Goal: Task Accomplishment & Management: Manage account settings

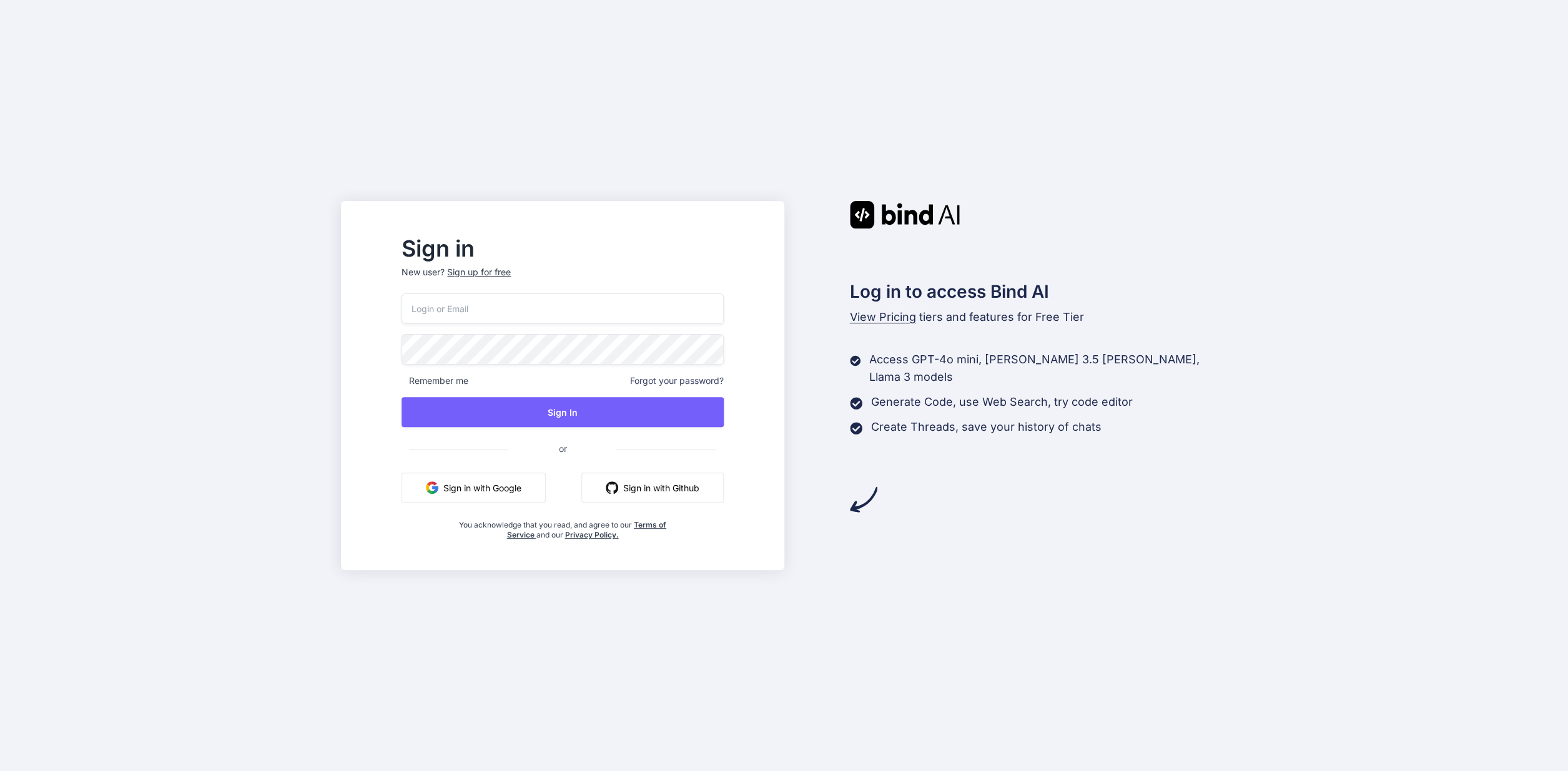
click at [510, 311] on input "email" at bounding box center [562, 308] width 322 height 31
click at [519, 312] on input "email" at bounding box center [562, 308] width 322 height 31
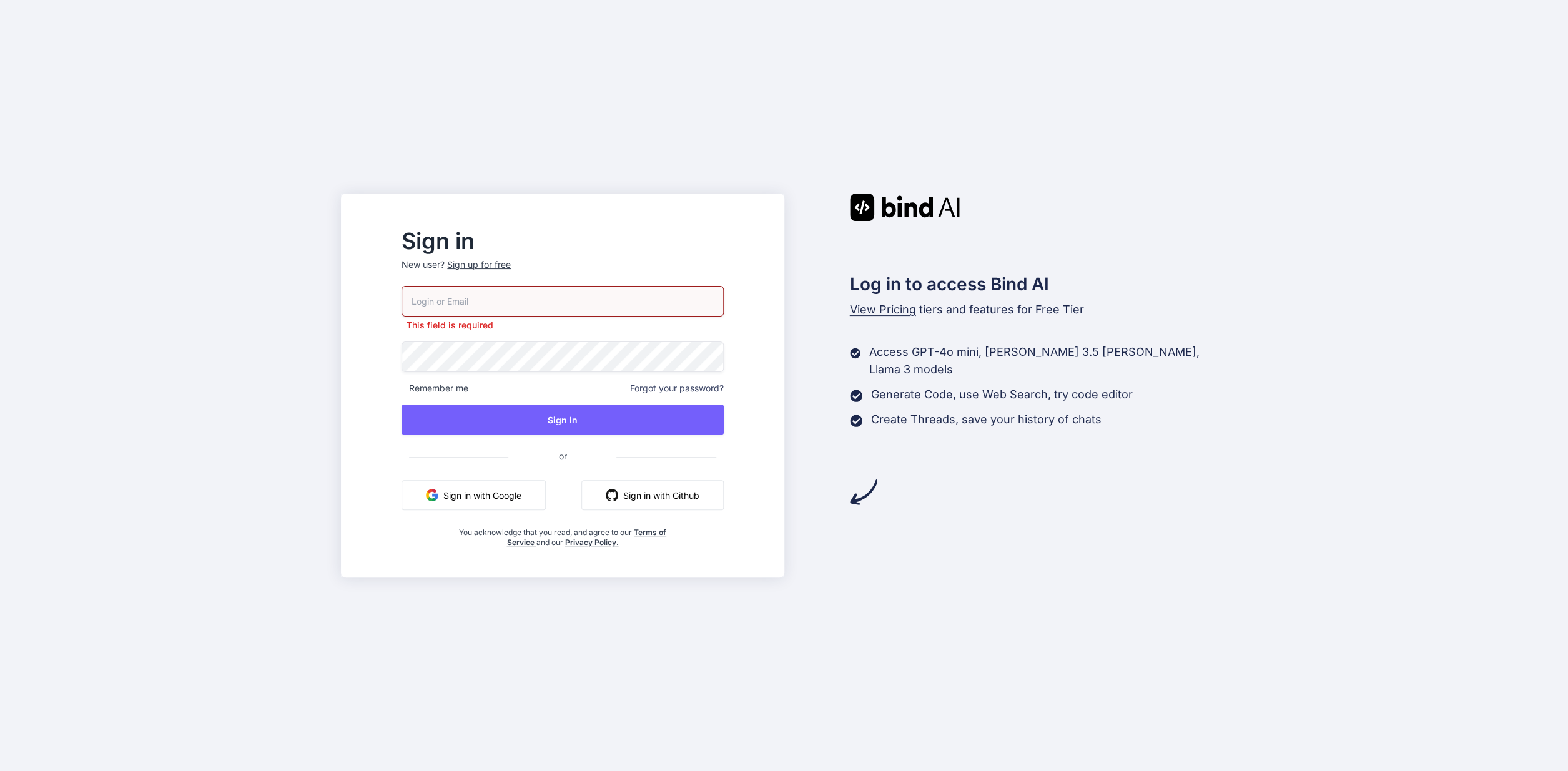
click at [635, 298] on input "email" at bounding box center [562, 301] width 322 height 31
type input "[DOMAIN_NAME][EMAIL_ADDRESS][DOMAIN_NAME]"
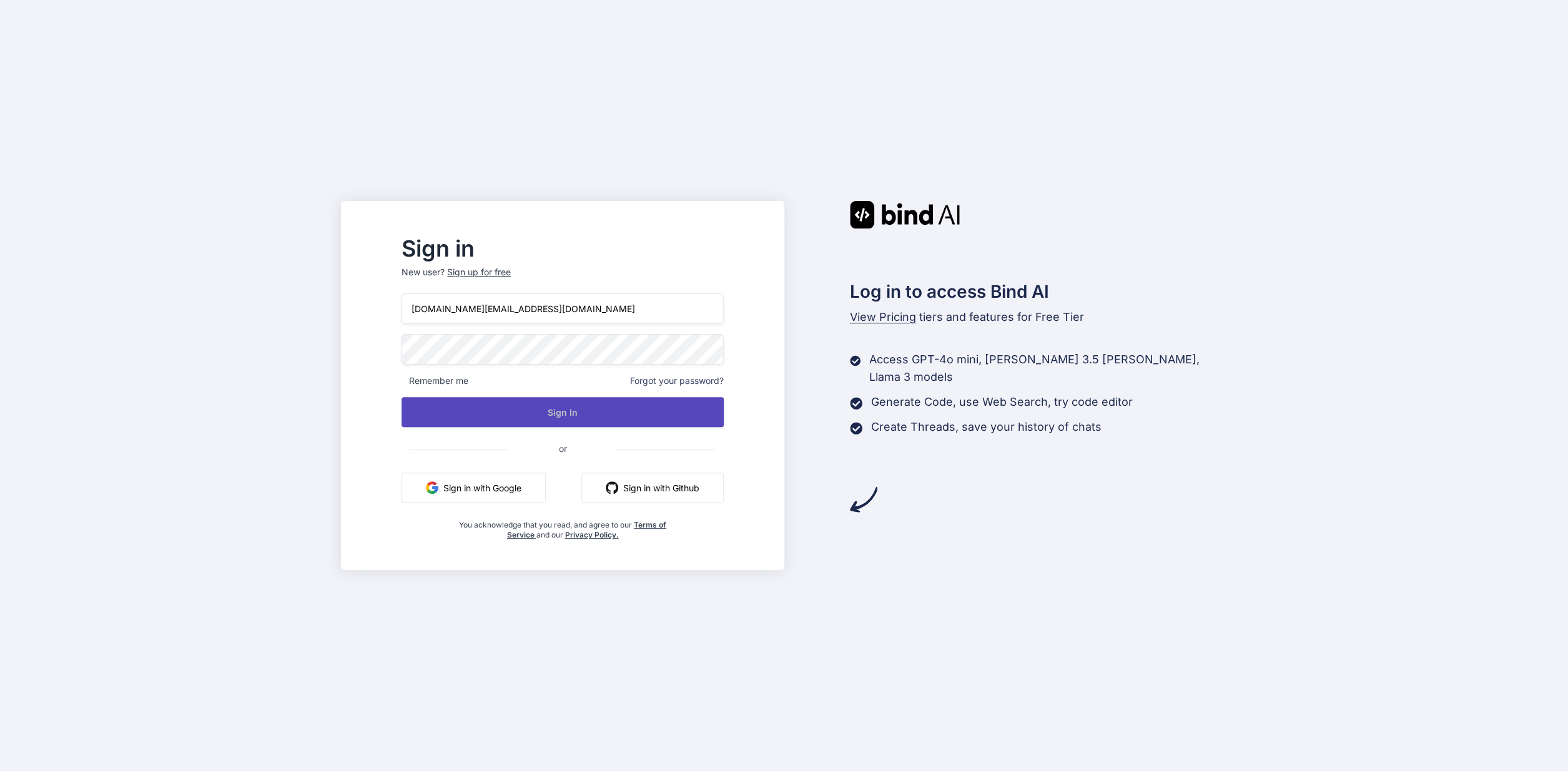
click at [657, 416] on button "Sign In" at bounding box center [562, 412] width 322 height 30
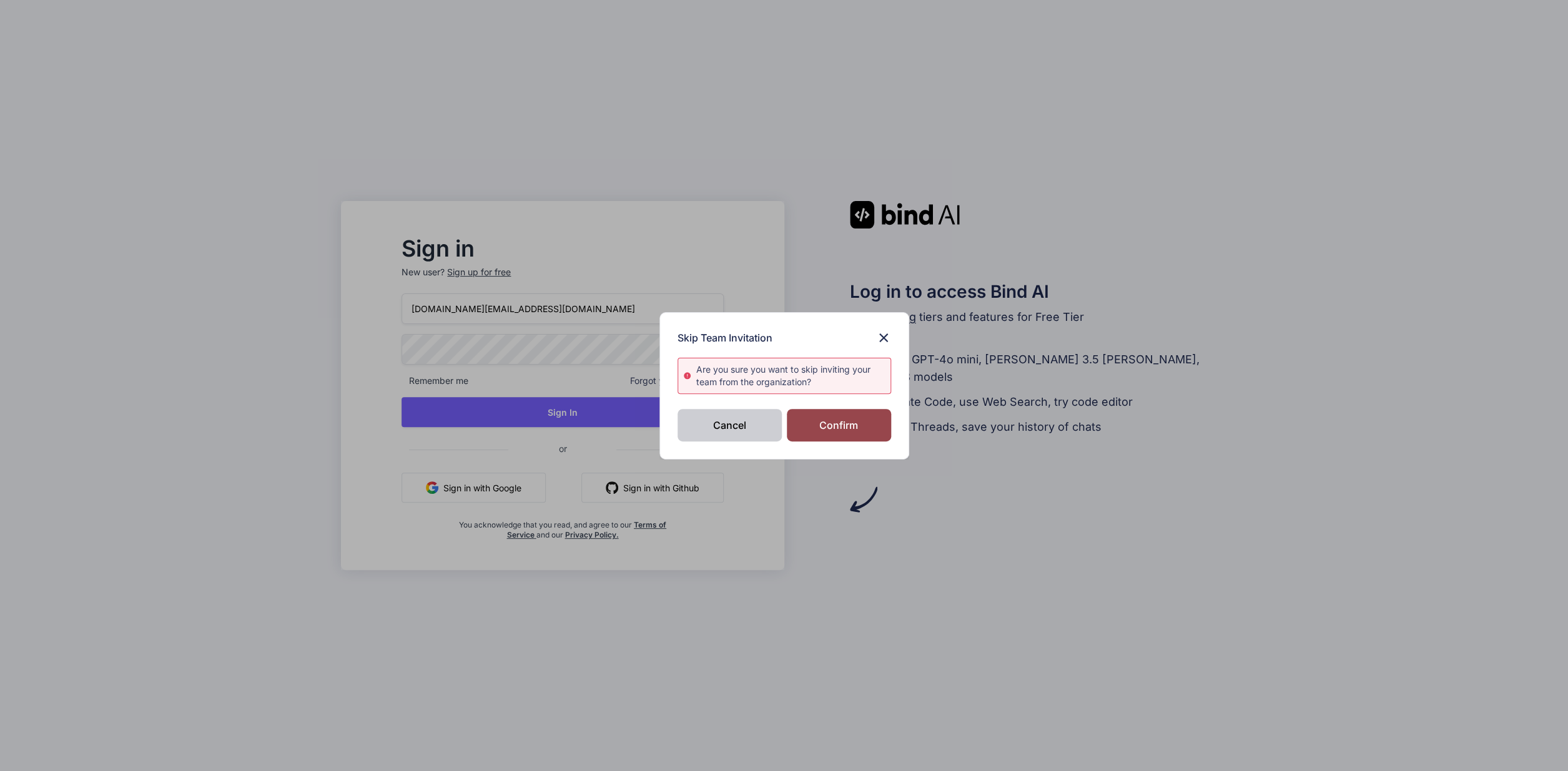
click at [763, 427] on div "Cancel" at bounding box center [729, 424] width 104 height 32
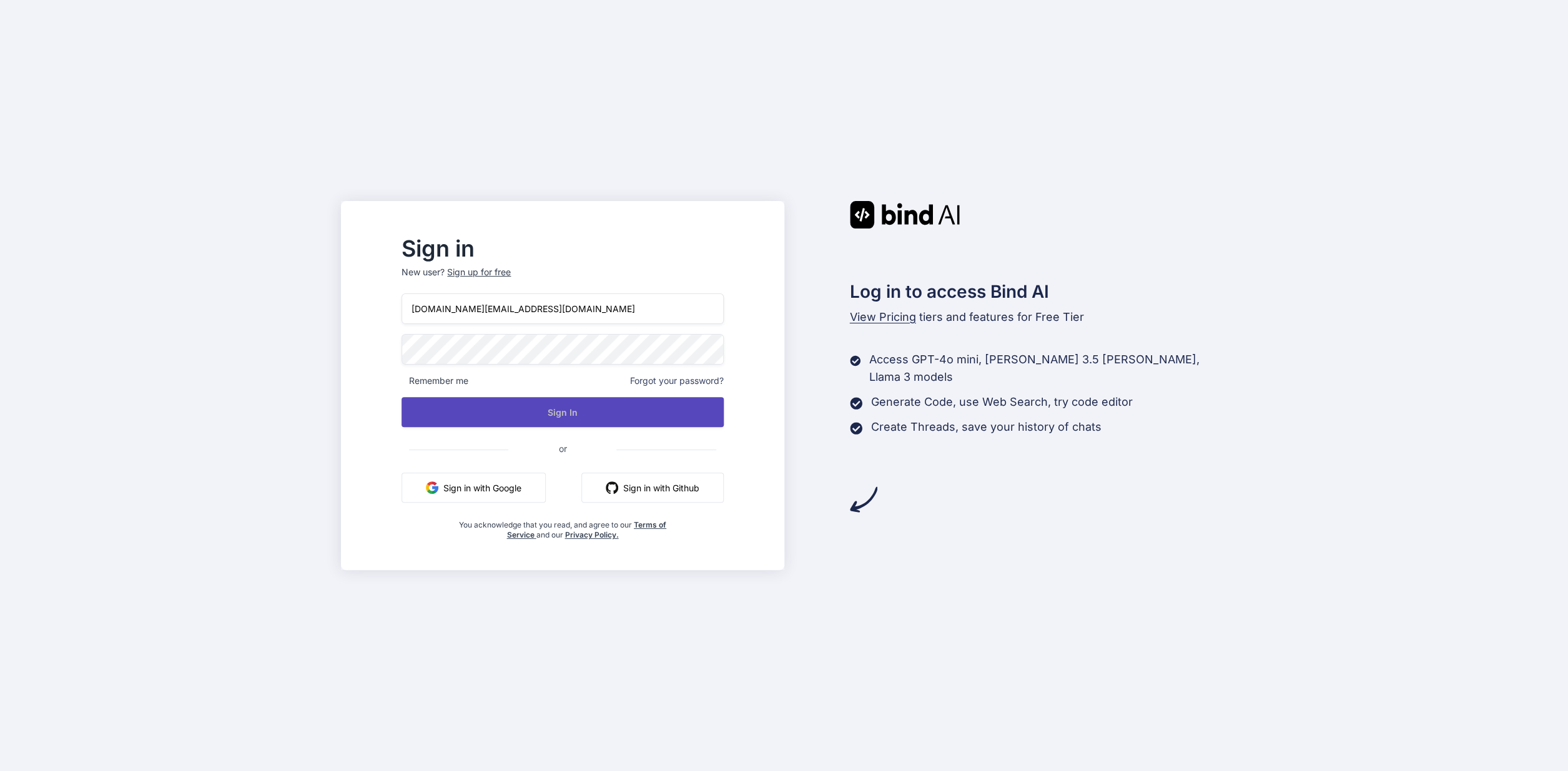
click at [615, 405] on button "Sign In" at bounding box center [562, 412] width 322 height 30
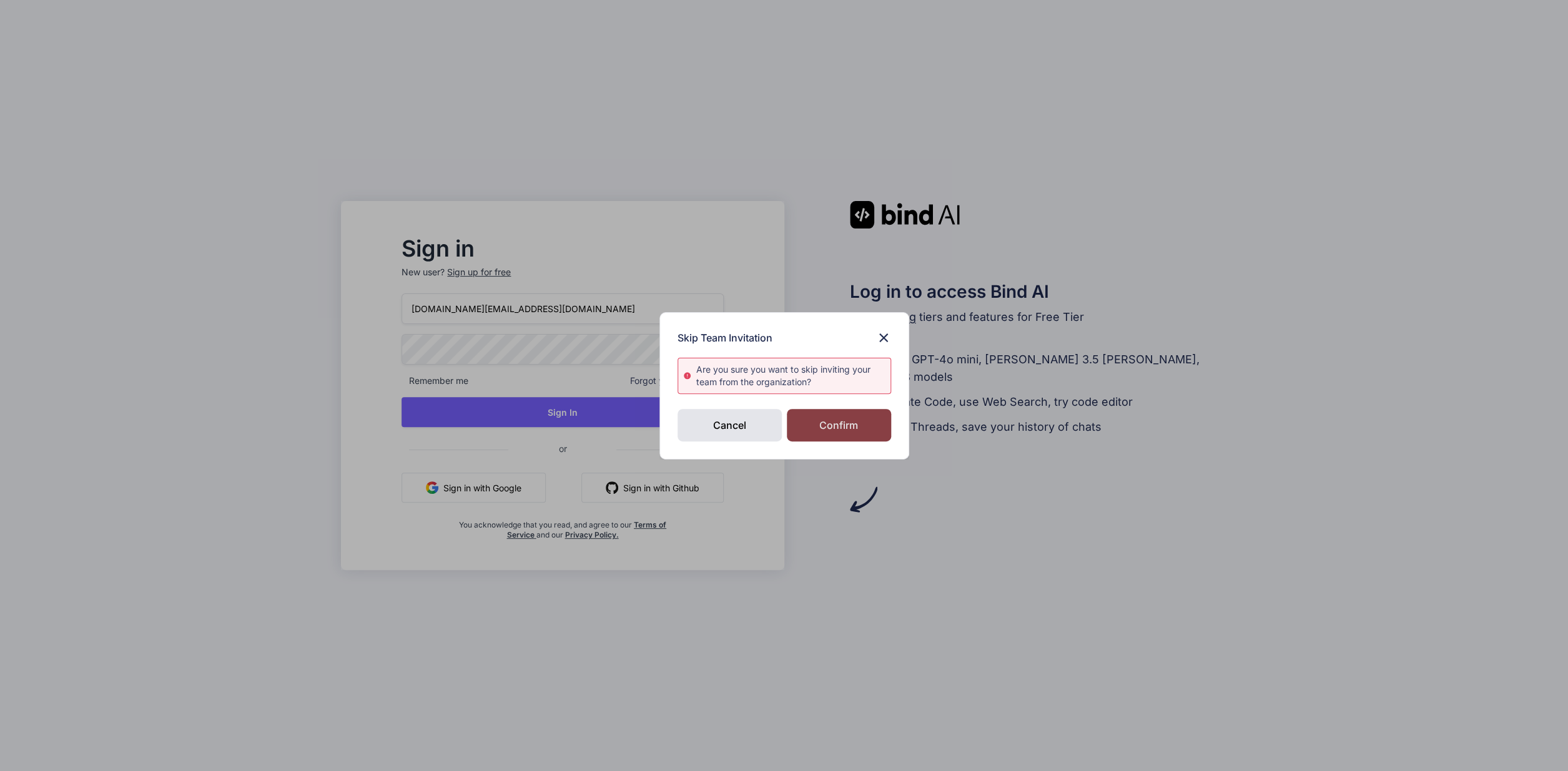
click at [871, 427] on div "Confirm" at bounding box center [839, 424] width 104 height 32
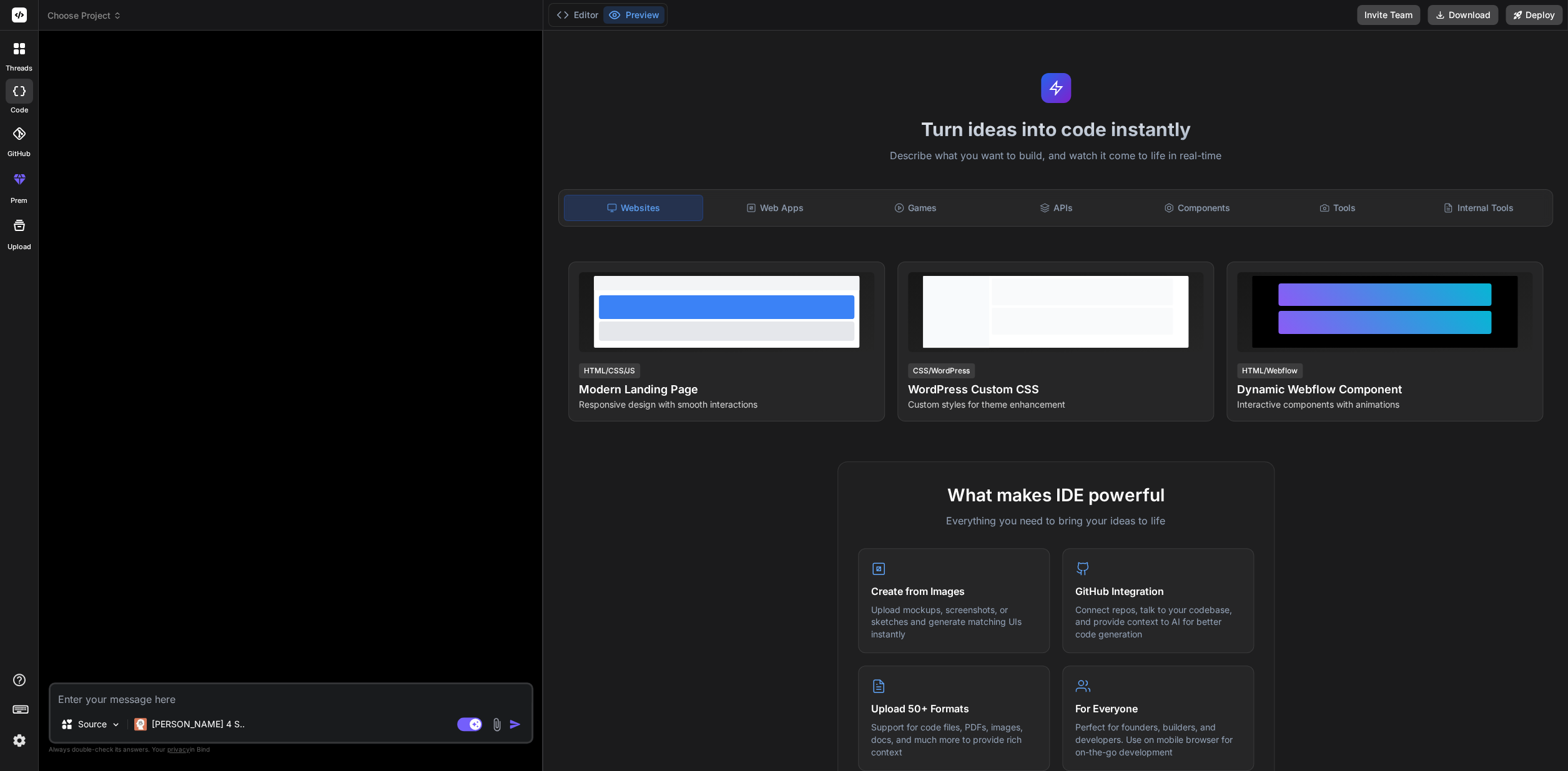
click at [15, 740] on img at bounding box center [19, 740] width 21 height 21
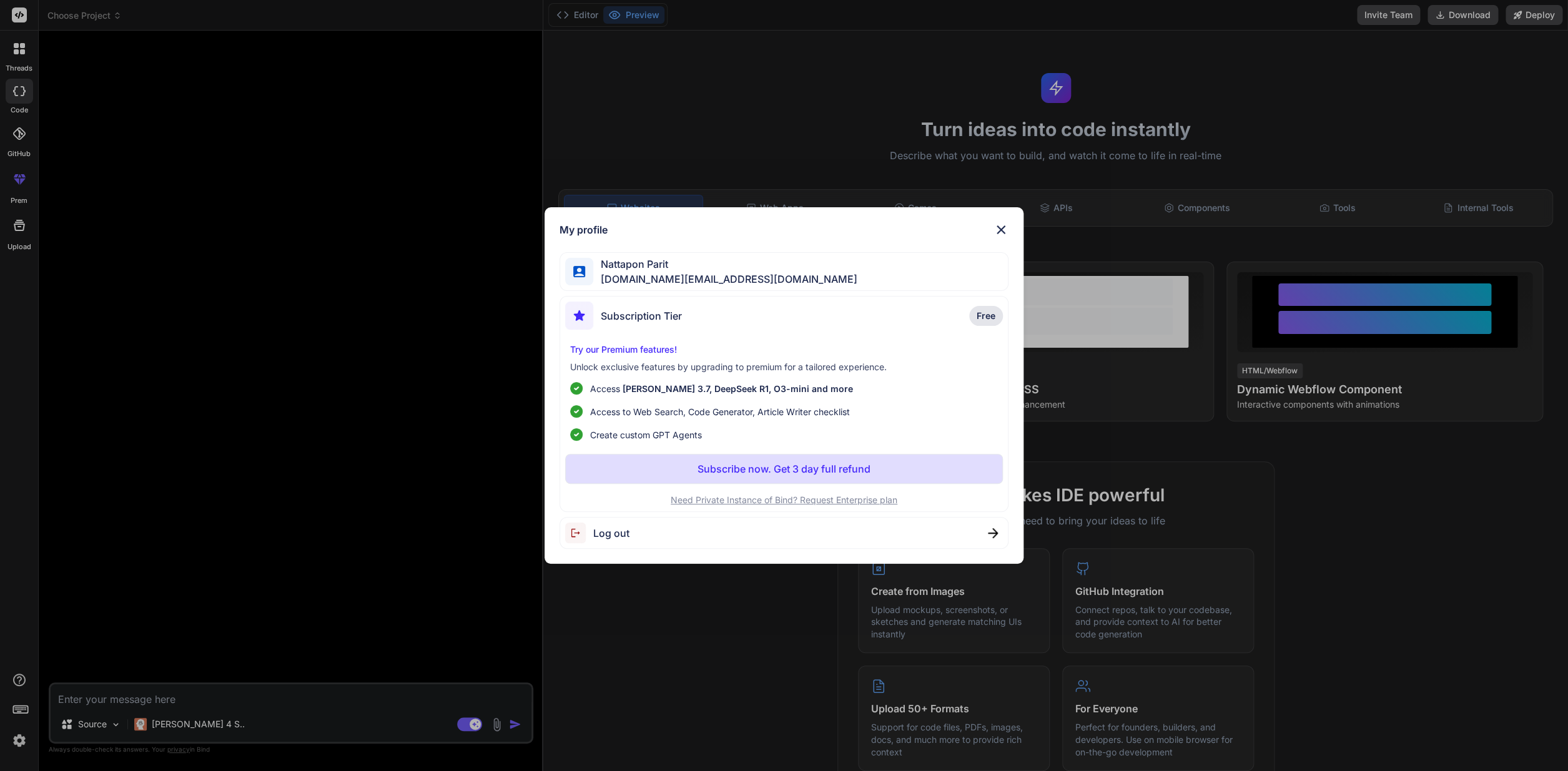
click at [1010, 226] on div "My profile Nattapon Parit nattapon.ltd@gmail.com Subscription Tier Free Try our…" at bounding box center [784, 385] width 479 height 357
click at [1004, 228] on img at bounding box center [1001, 229] width 15 height 15
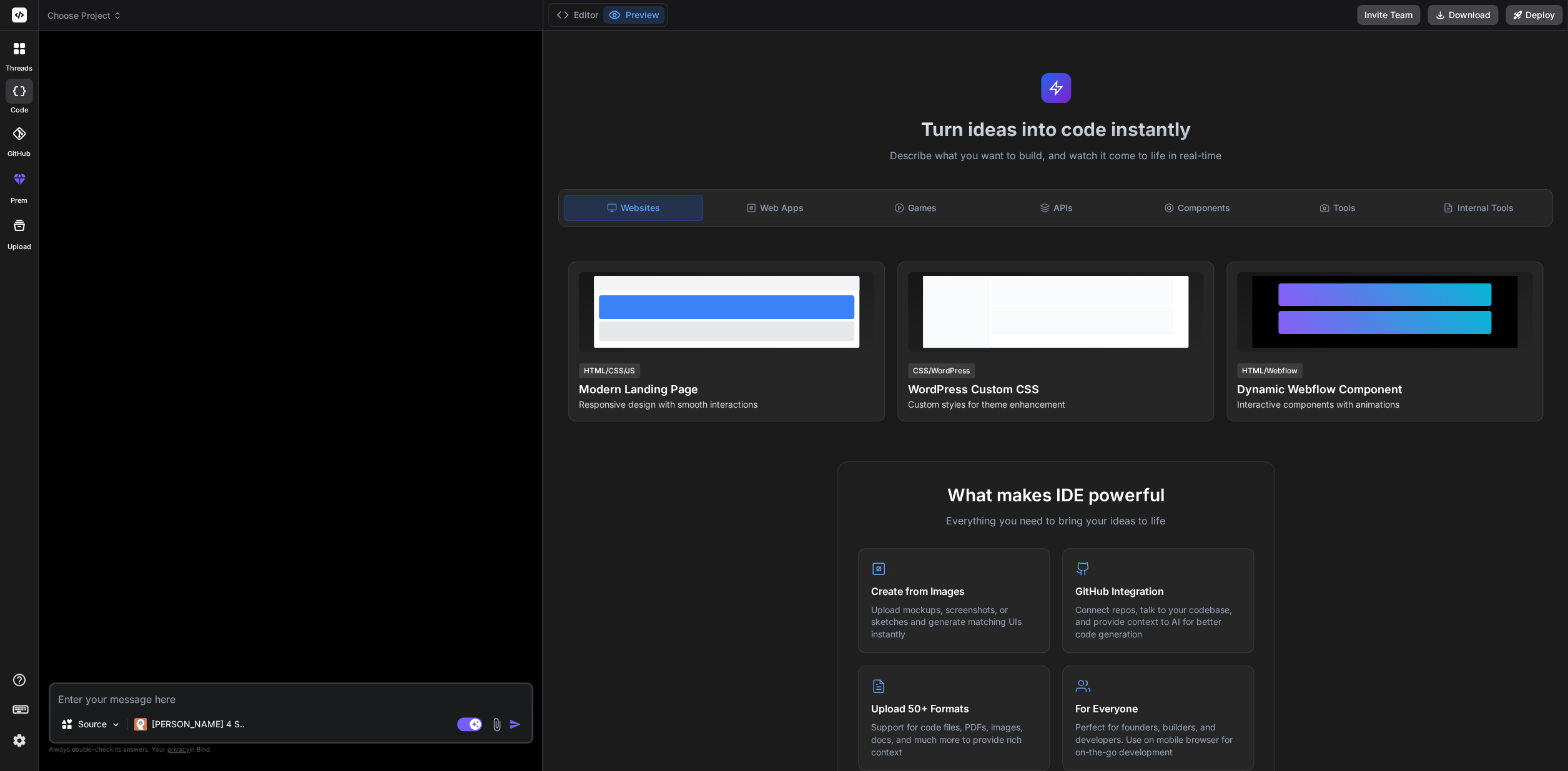
click at [14, 15] on rect at bounding box center [19, 15] width 15 height 15
click at [20, 711] on rect at bounding box center [19, 712] width 5 height 2
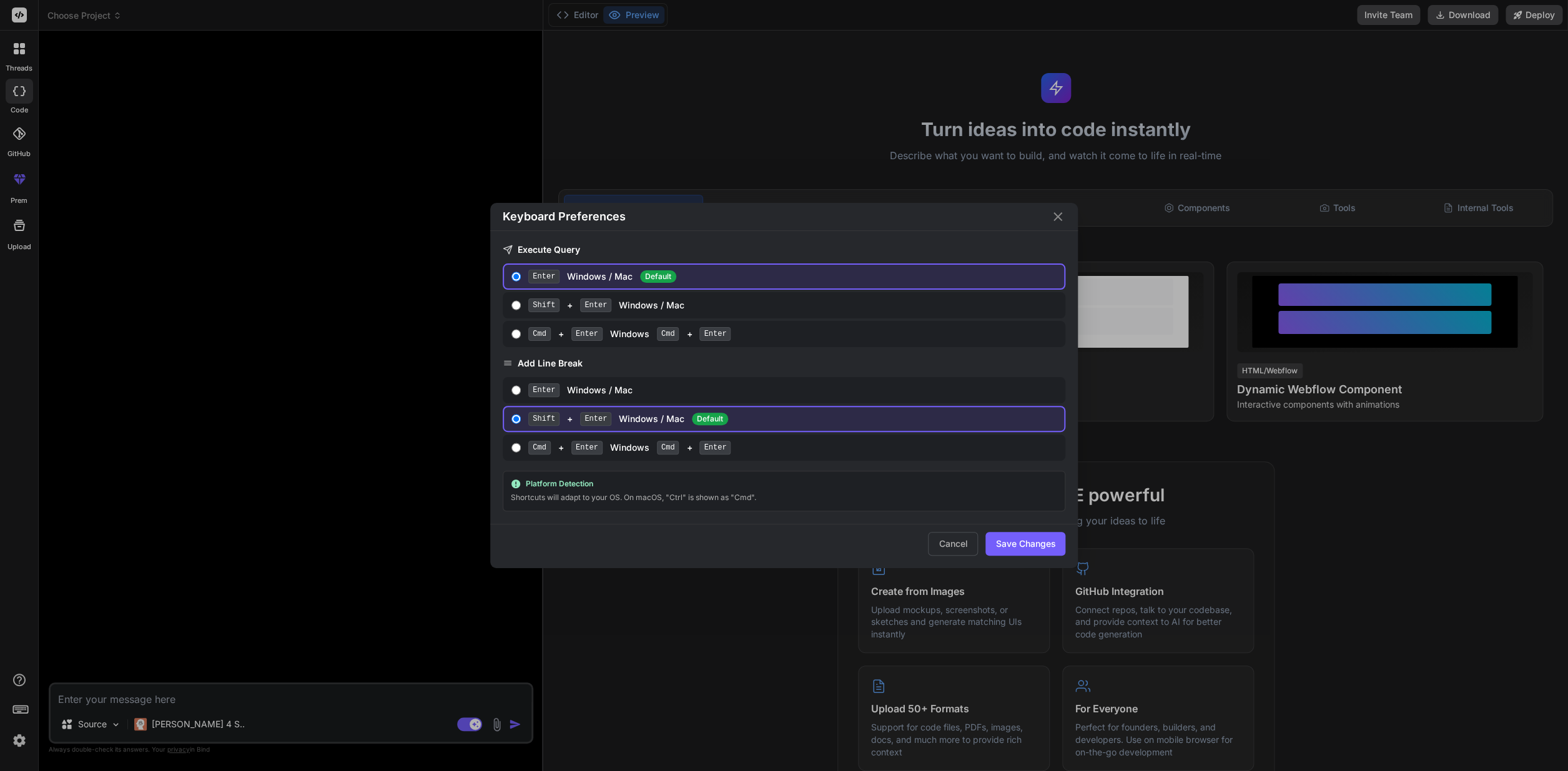
click at [22, 736] on div "Keyboard Preferences Execute Query Enter Windows / Mac Default Shift + Enter Wi…" at bounding box center [784, 385] width 1568 height 771
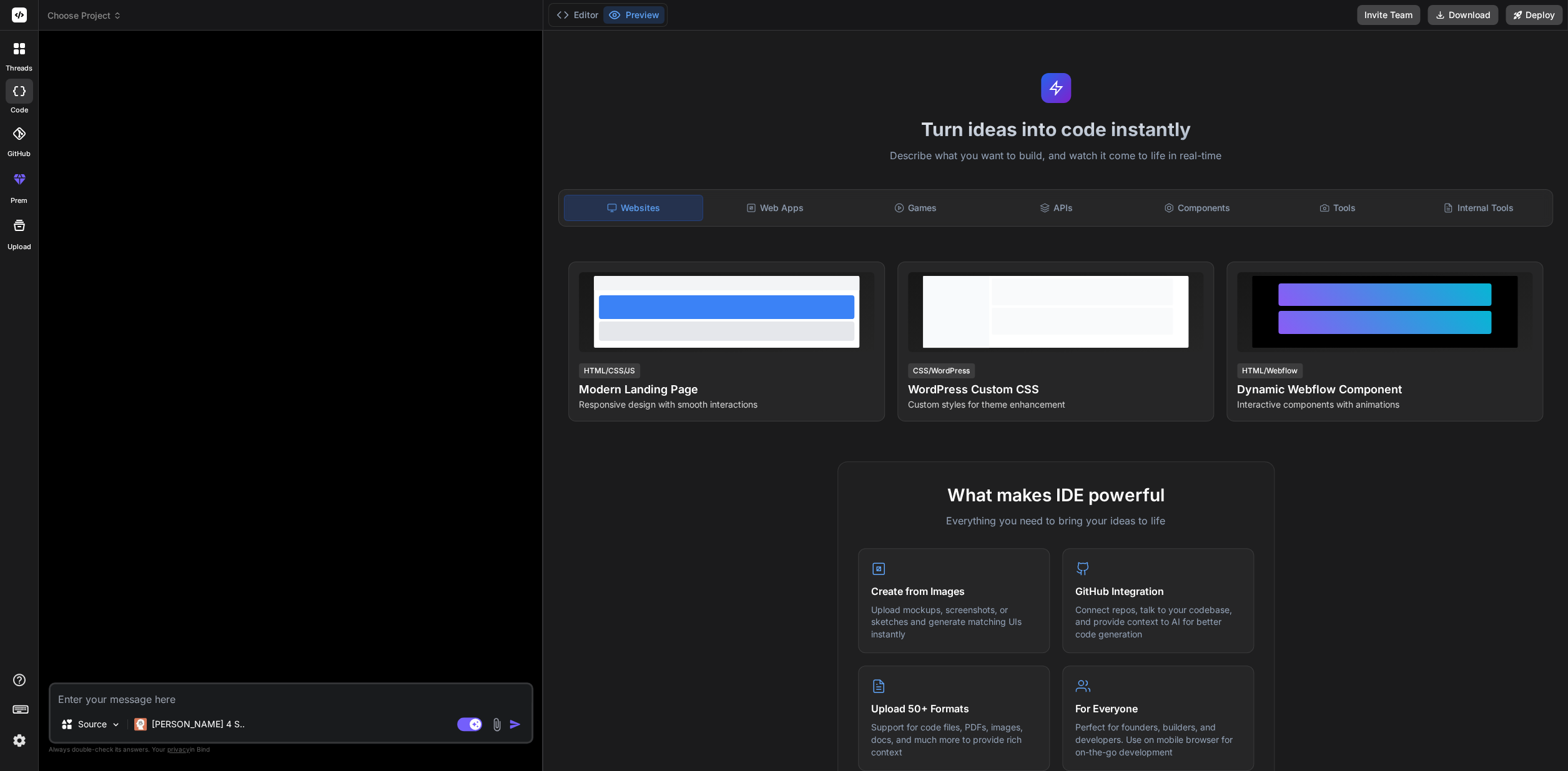
click at [20, 739] on img at bounding box center [19, 740] width 21 height 21
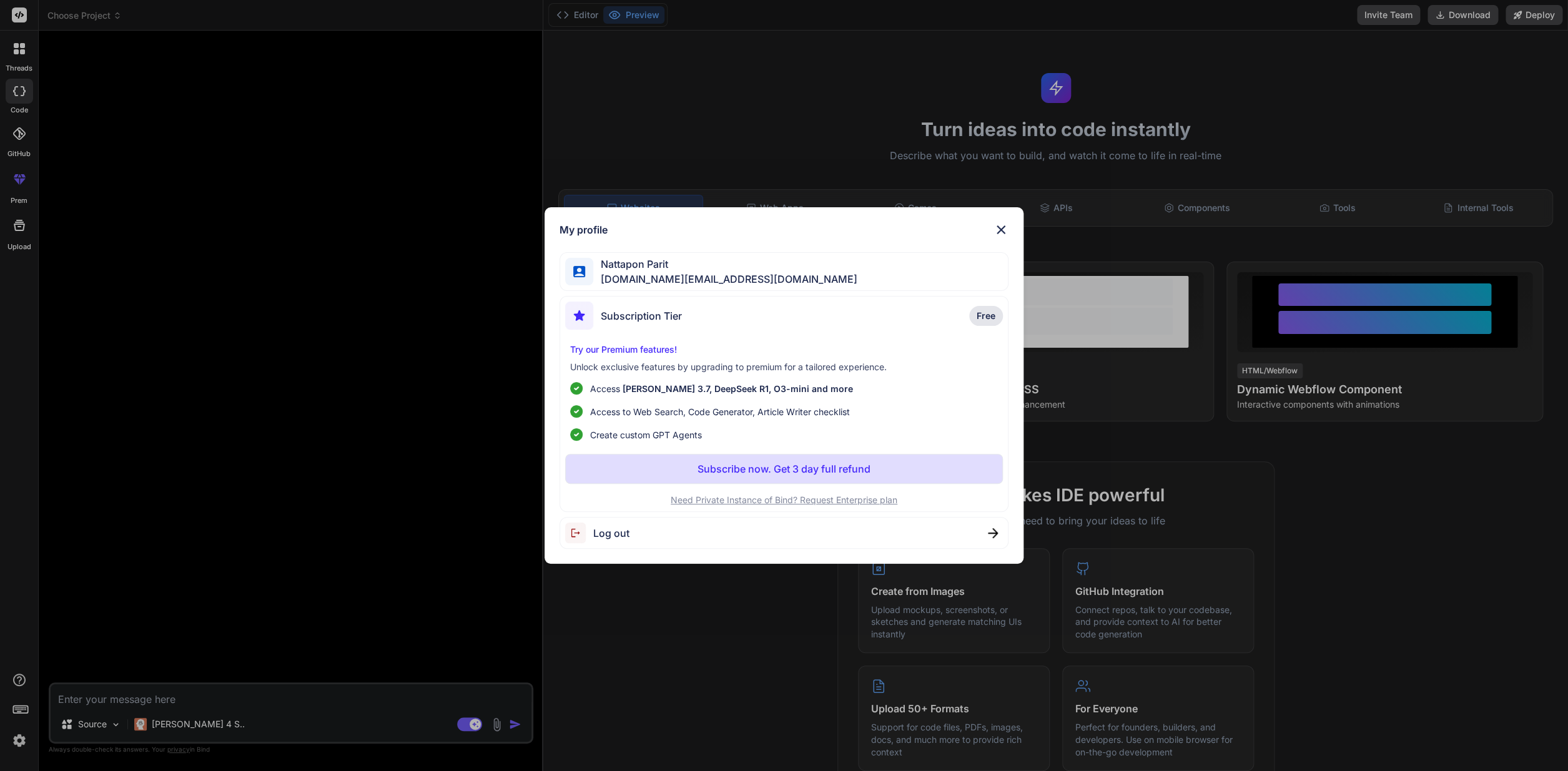
click at [33, 199] on div "My profile Nattapon Parit nattapon.ltd@gmail.com Subscription Tier Free Try our…" at bounding box center [784, 385] width 1568 height 771
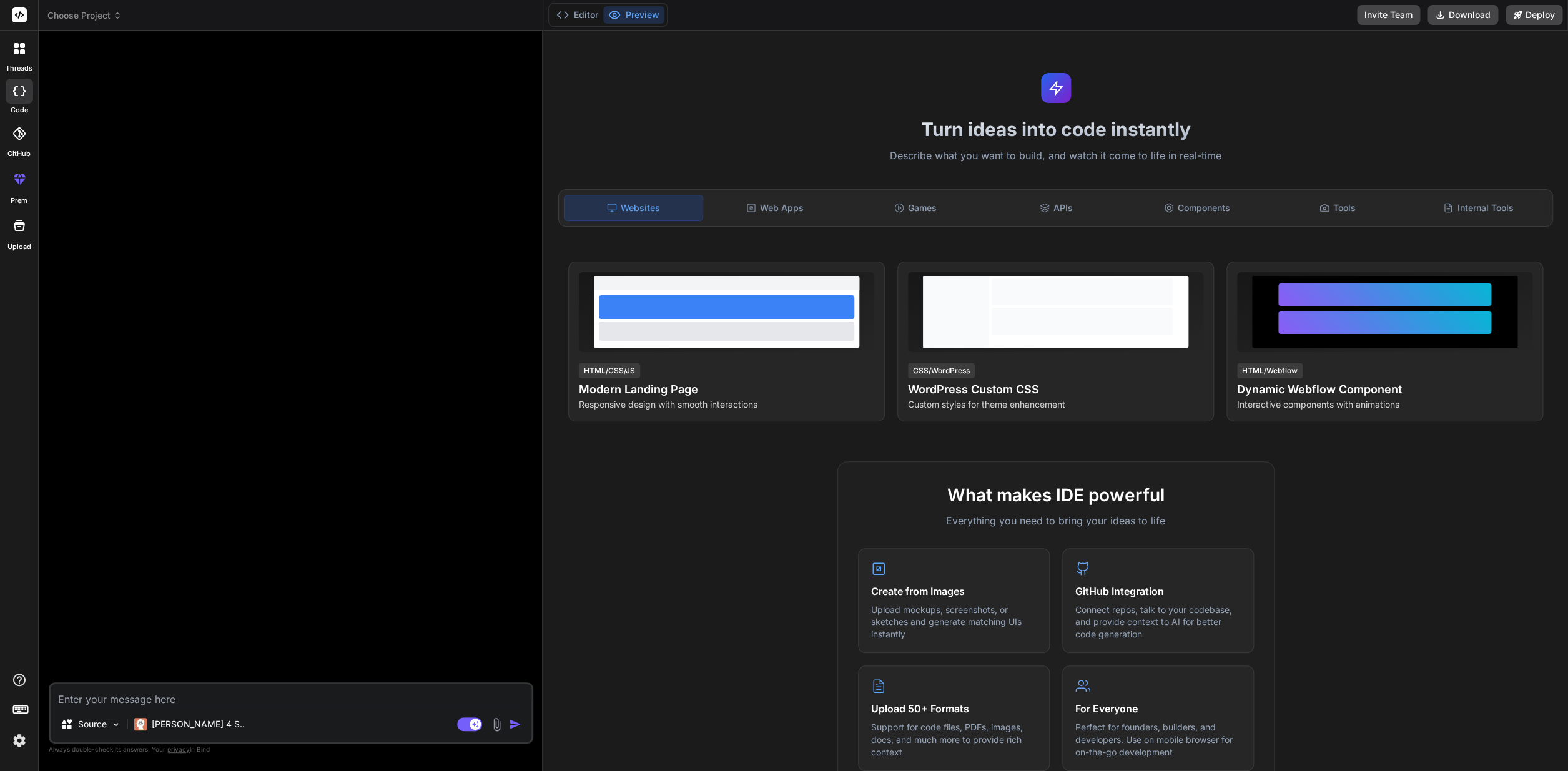
click at [20, 182] on icon at bounding box center [22, 181] width 5 height 6
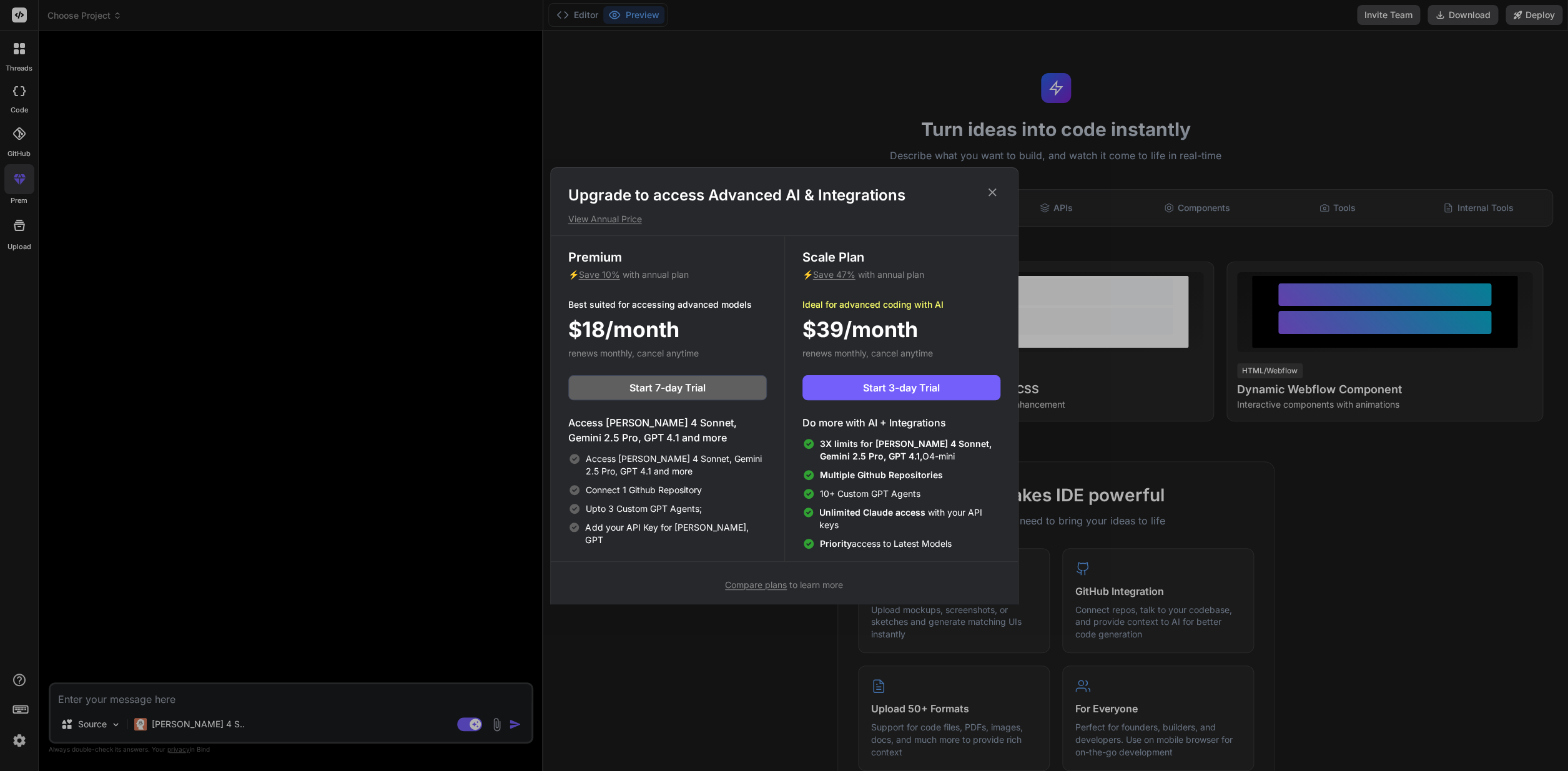
click at [26, 235] on div "Upgrade to access Advanced AI & Integrations View Annual Price Premium ⚡ Save 1…" at bounding box center [784, 385] width 1568 height 771
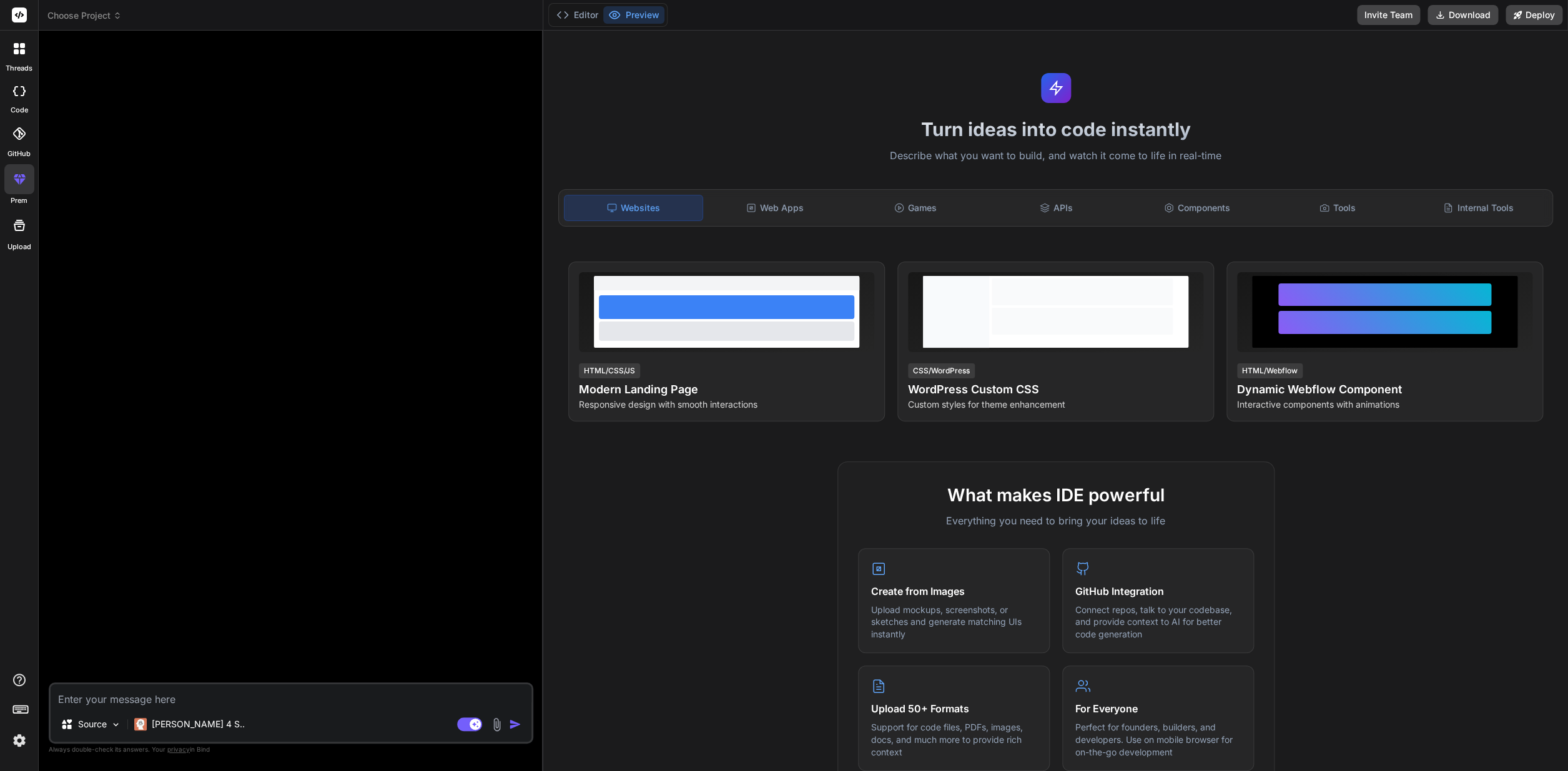
click at [25, 132] on icon at bounding box center [20, 133] width 13 height 13
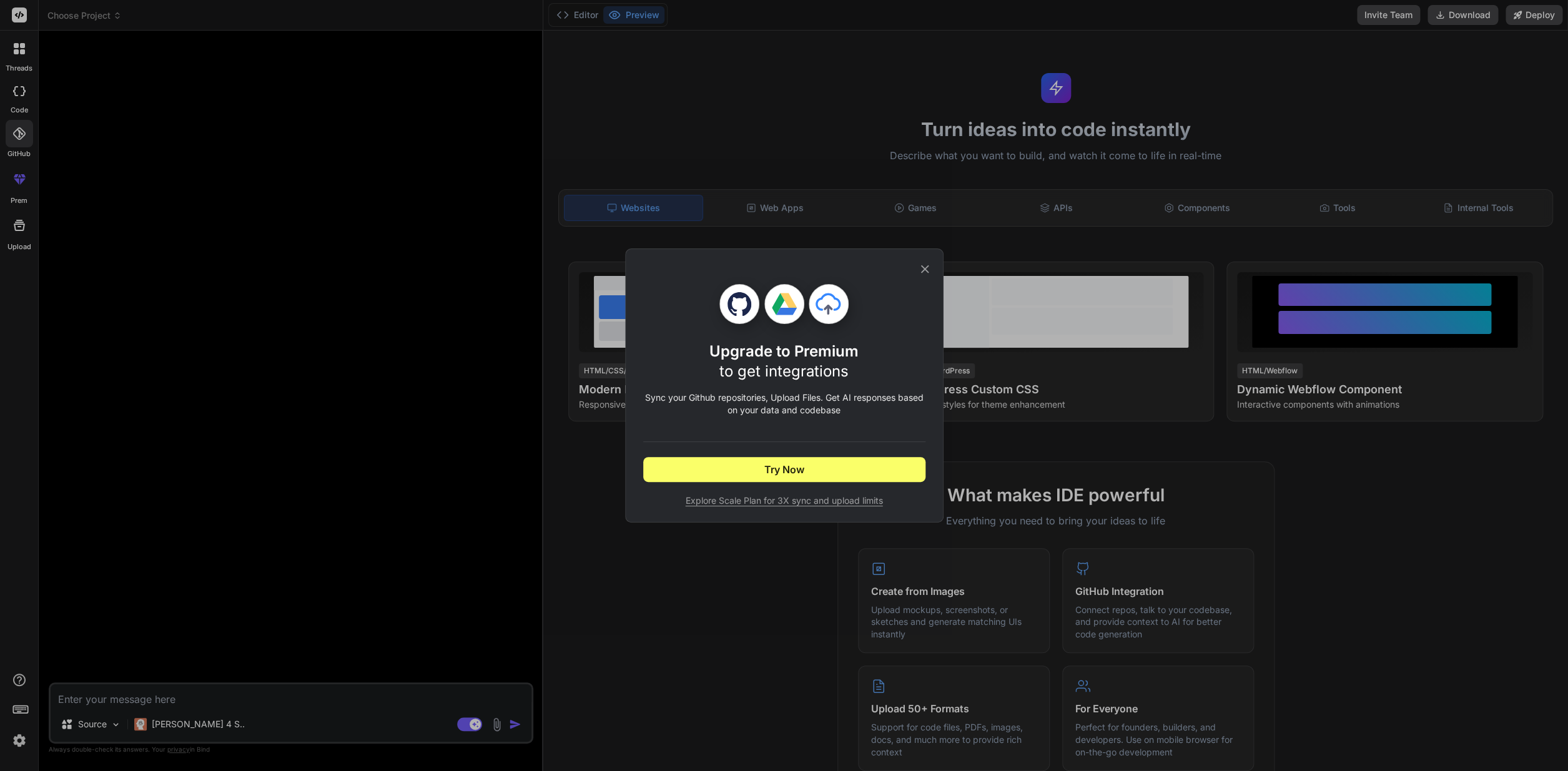
click at [35, 117] on div "Upgrade to Premium to get integrations Sync your Github repositories, Upload Fi…" at bounding box center [784, 385] width 1568 height 771
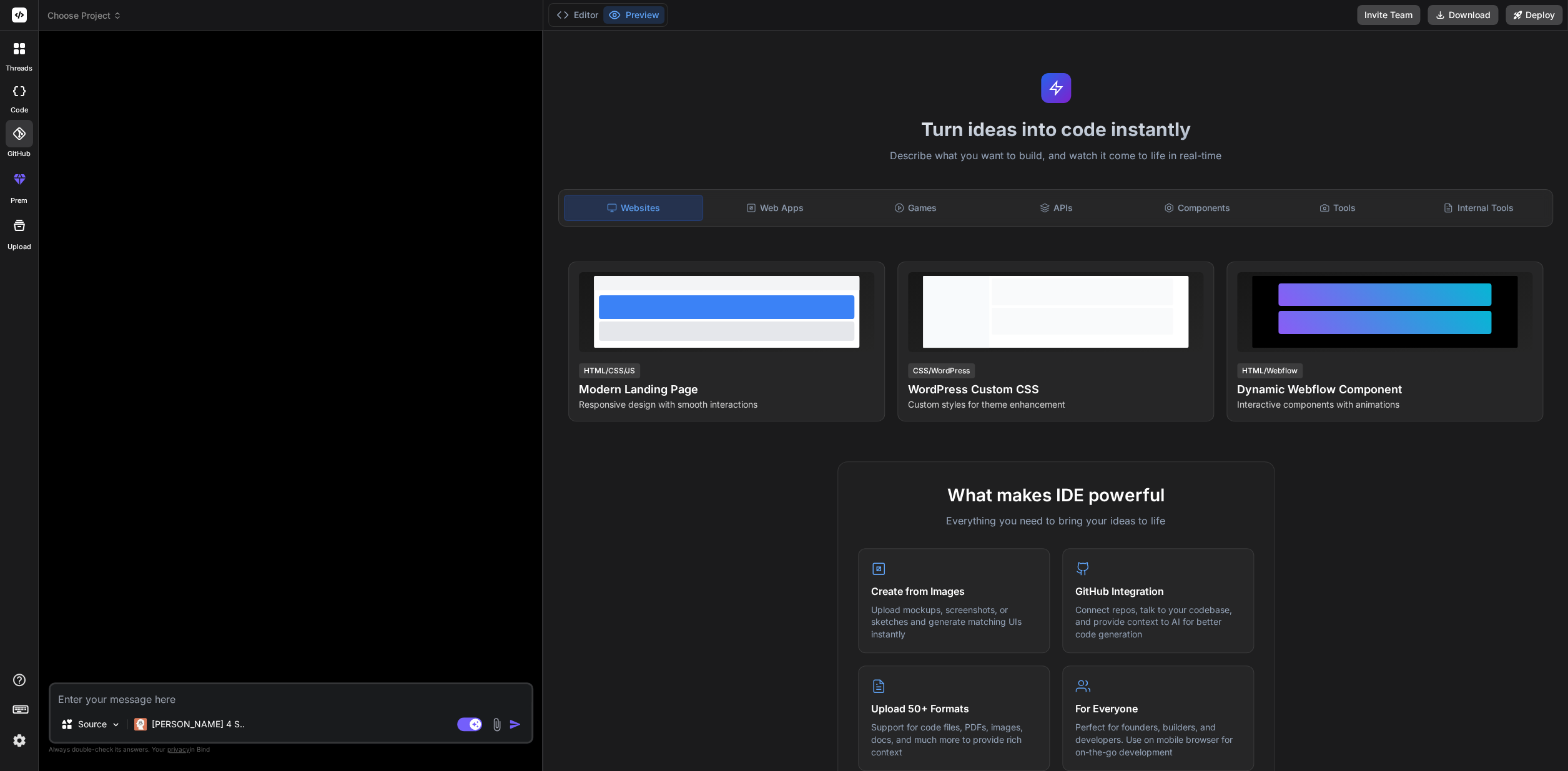
click at [24, 94] on icon at bounding box center [20, 91] width 13 height 10
click at [26, 55] on div at bounding box center [19, 48] width 26 height 26
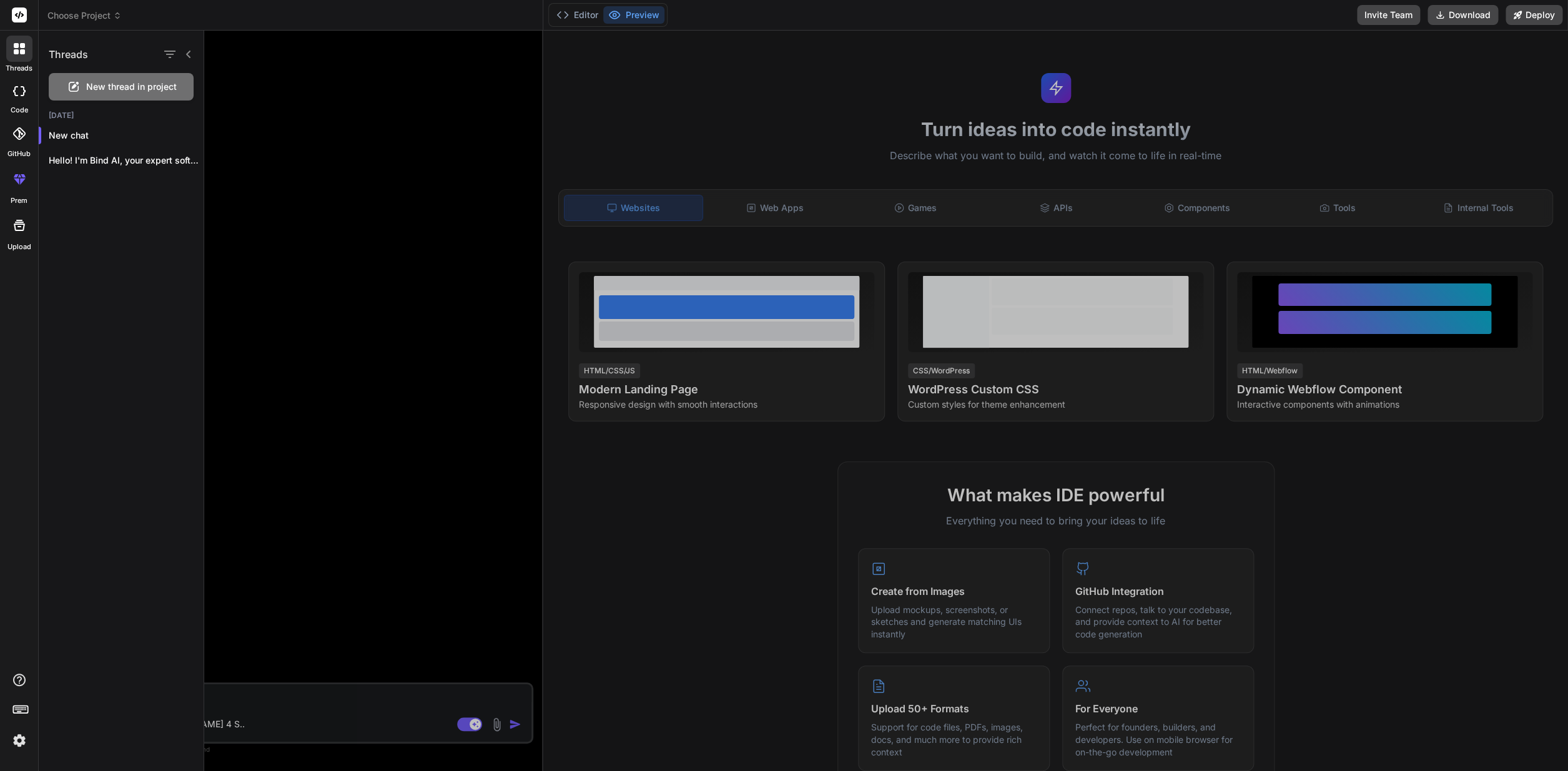
click at [12, 743] on img at bounding box center [19, 740] width 21 height 21
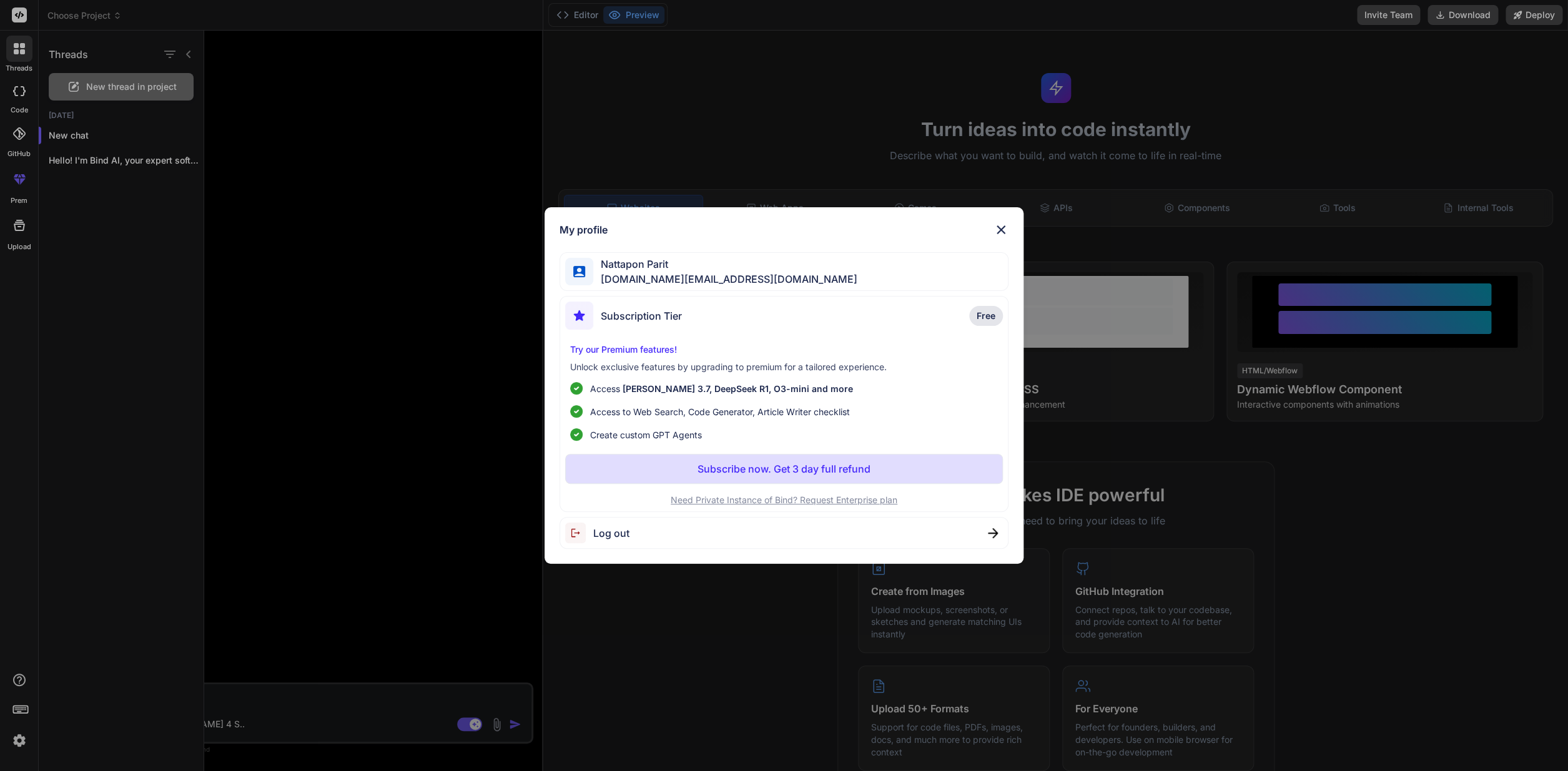
click at [886, 516] on div "My profile Nattapon Parit nattapon.ltd@gmail.com Subscription Tier Free Try our…" at bounding box center [784, 385] width 479 height 357
click at [991, 528] on div "Log out" at bounding box center [784, 533] width 449 height 32
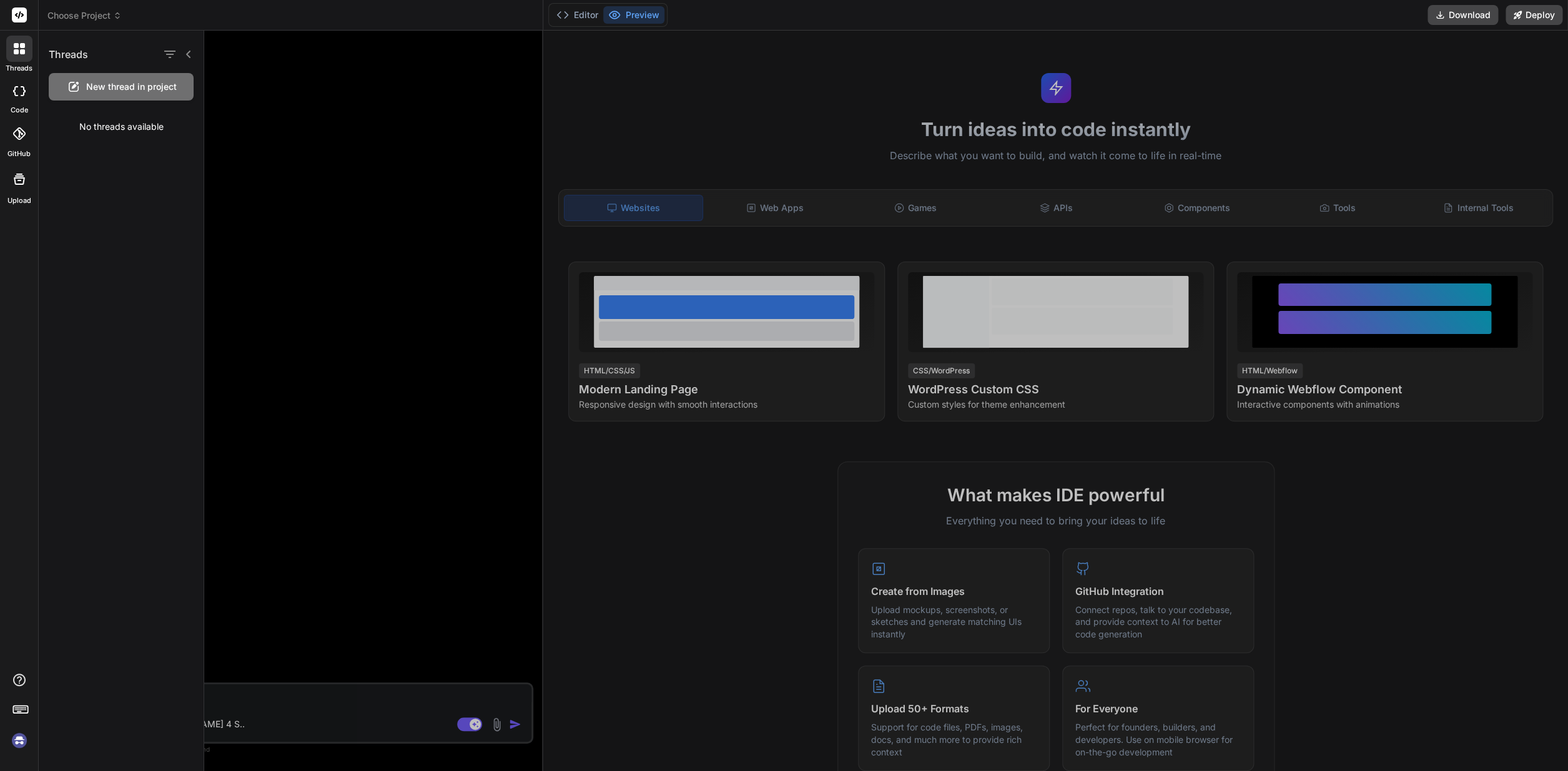
click at [22, 736] on img at bounding box center [19, 740] width 21 height 21
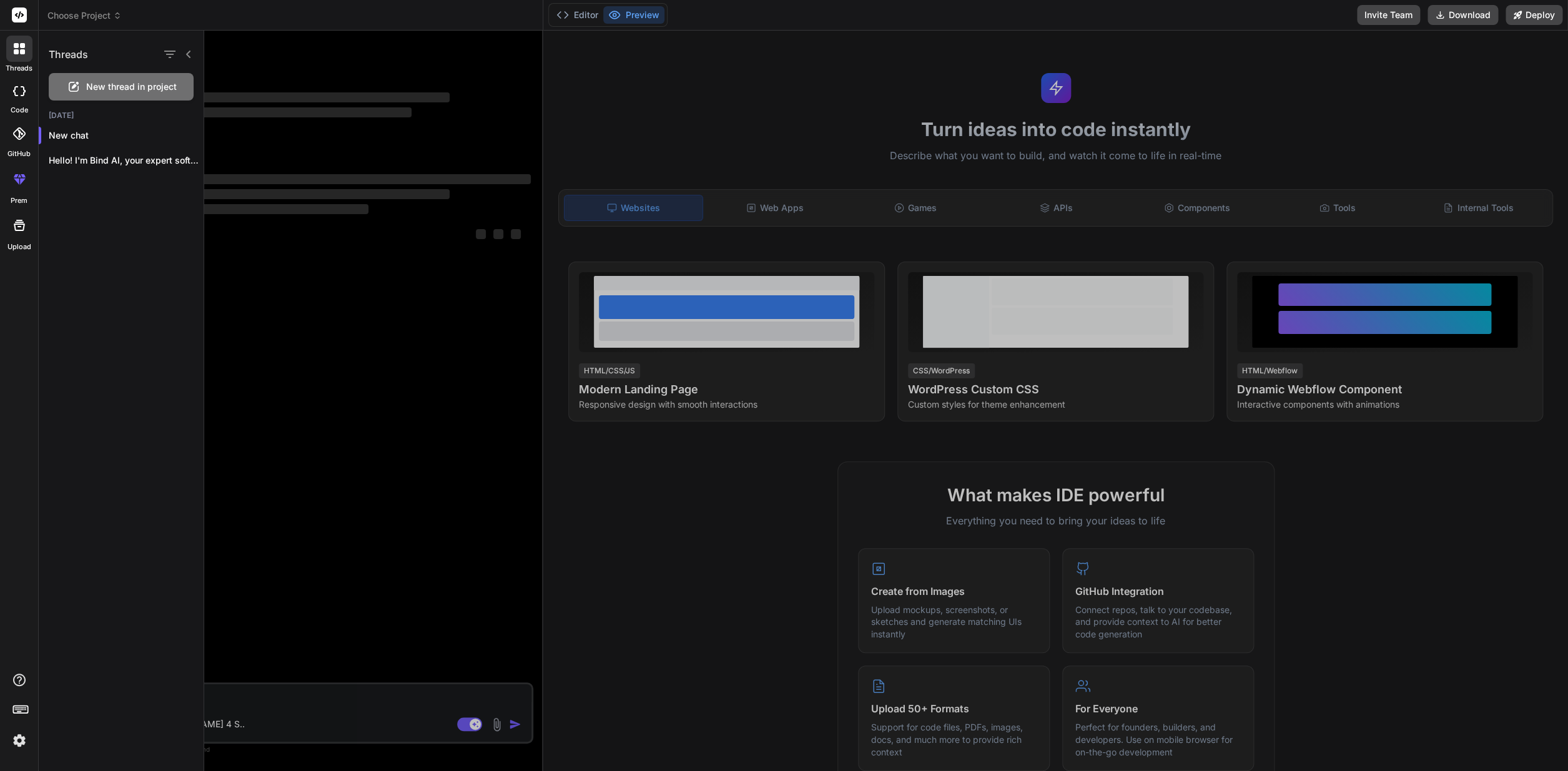
type textarea "x"
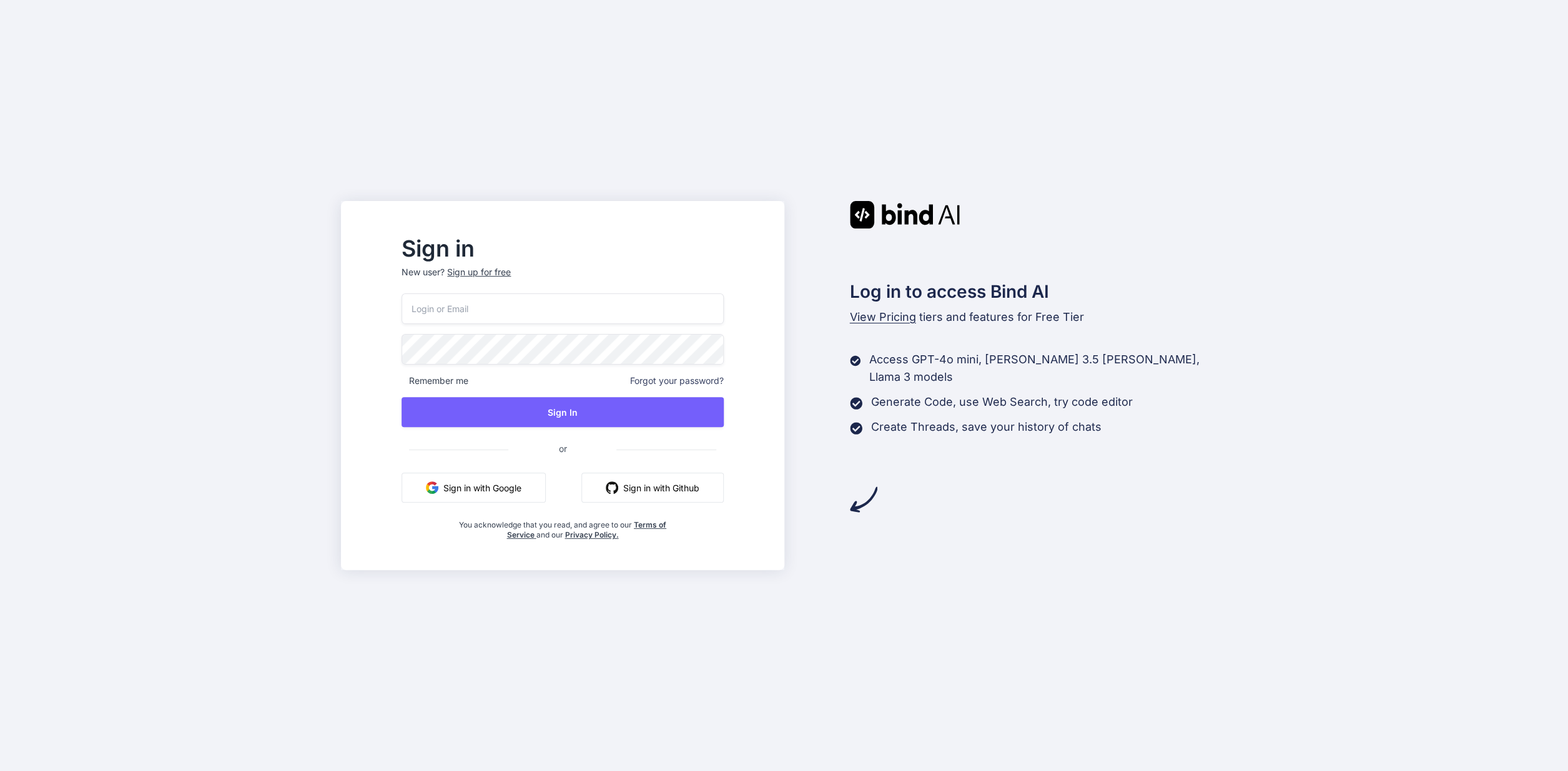
click at [498, 313] on input "email" at bounding box center [562, 308] width 322 height 31
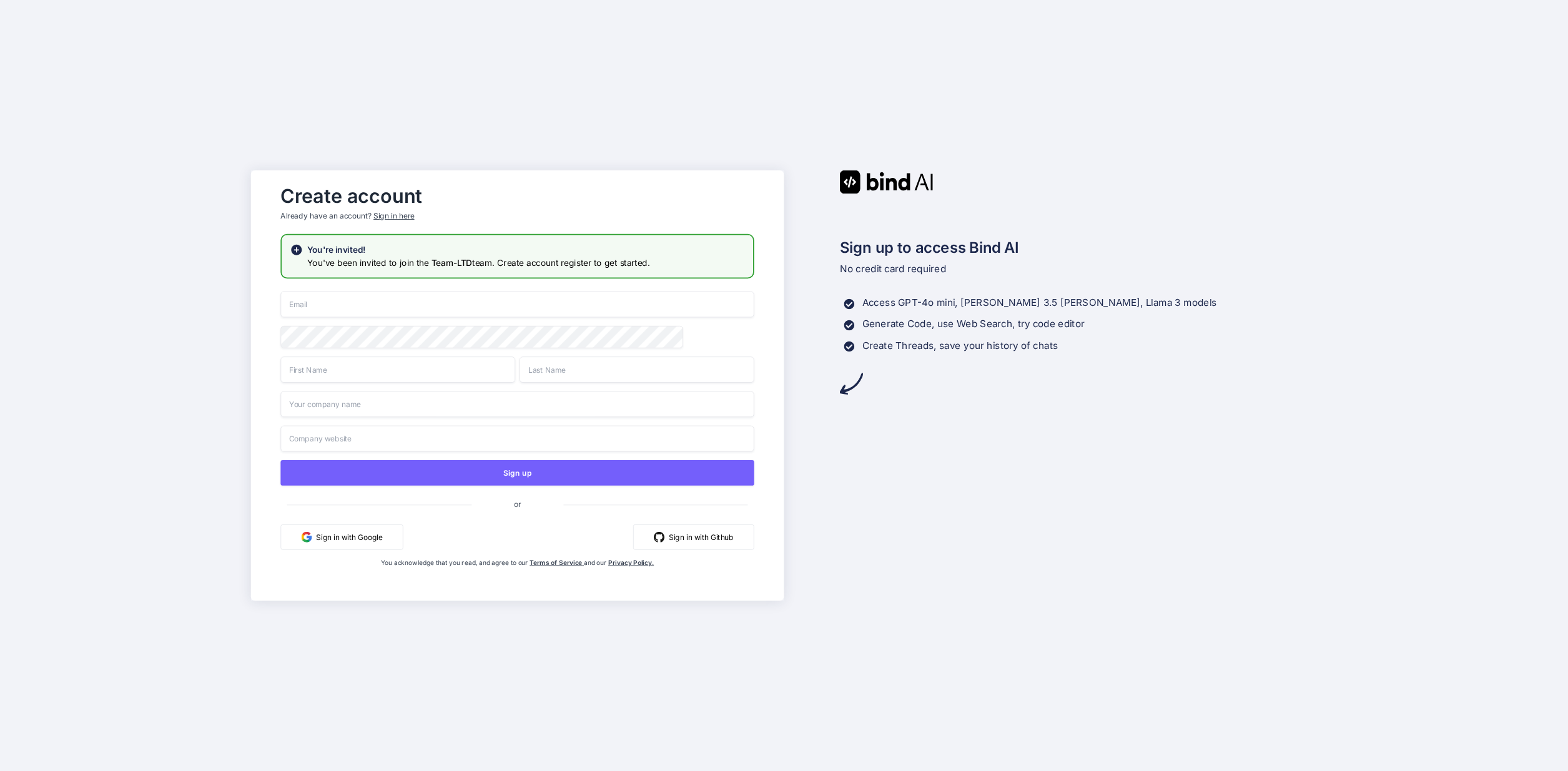
click at [511, 300] on input "email" at bounding box center [517, 304] width 474 height 26
click at [401, 300] on input "email" at bounding box center [517, 304] width 474 height 26
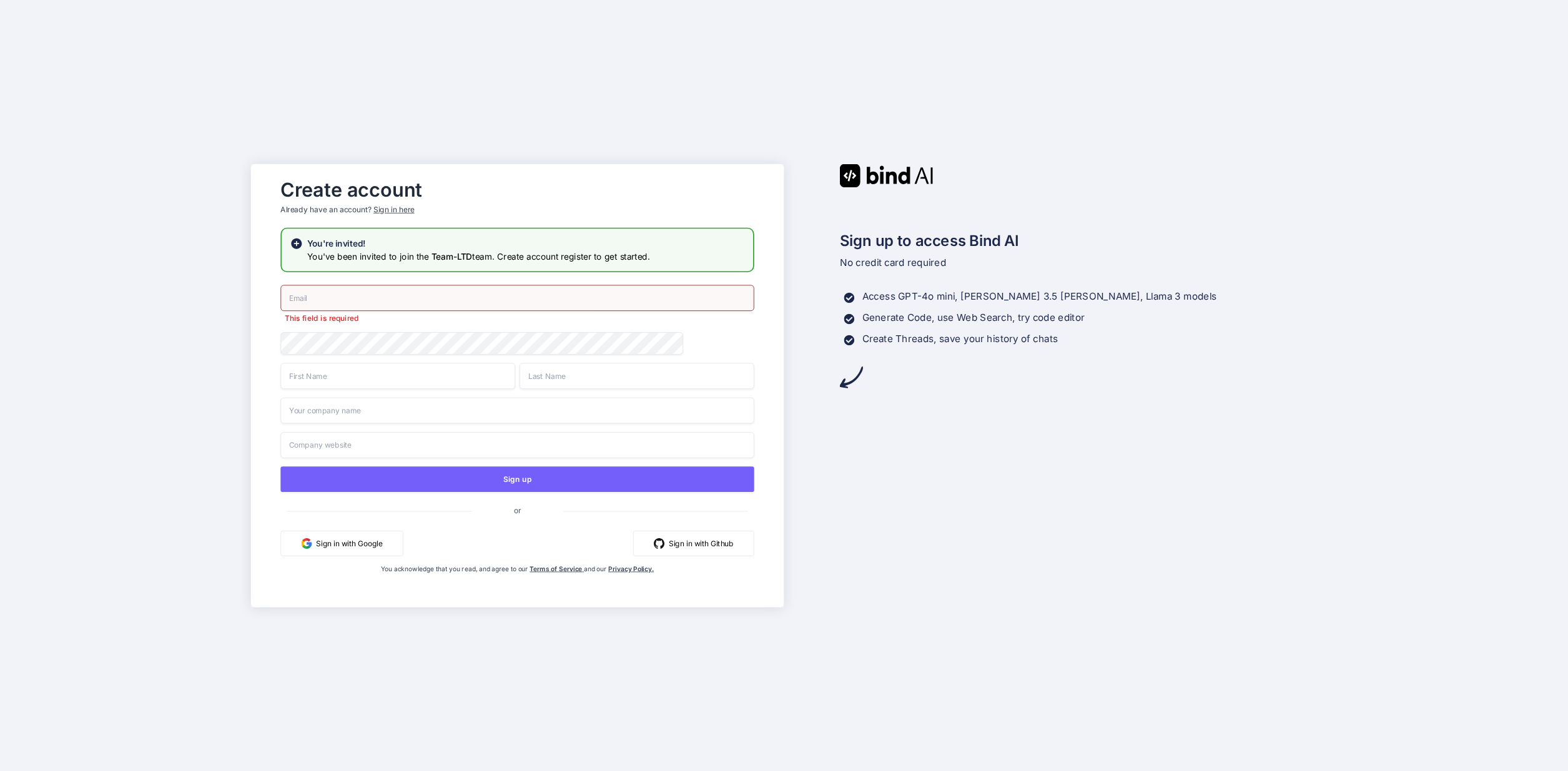
click at [399, 213] on div "Sign in here" at bounding box center [394, 209] width 41 height 11
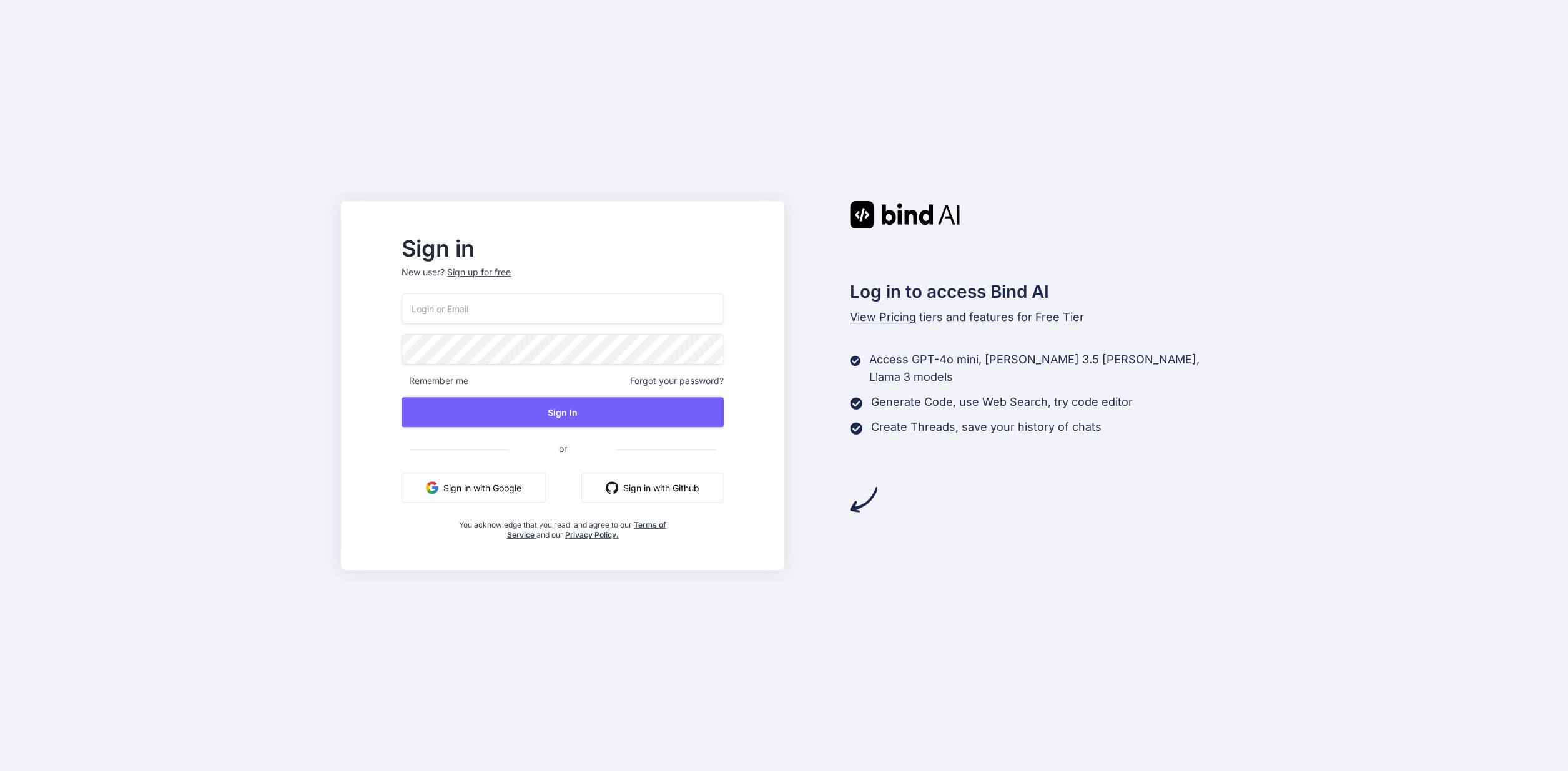
click at [464, 308] on input "email" at bounding box center [562, 308] width 322 height 31
type input "[DOMAIN_NAME][EMAIL_ADDRESS][DOMAIN_NAME]"
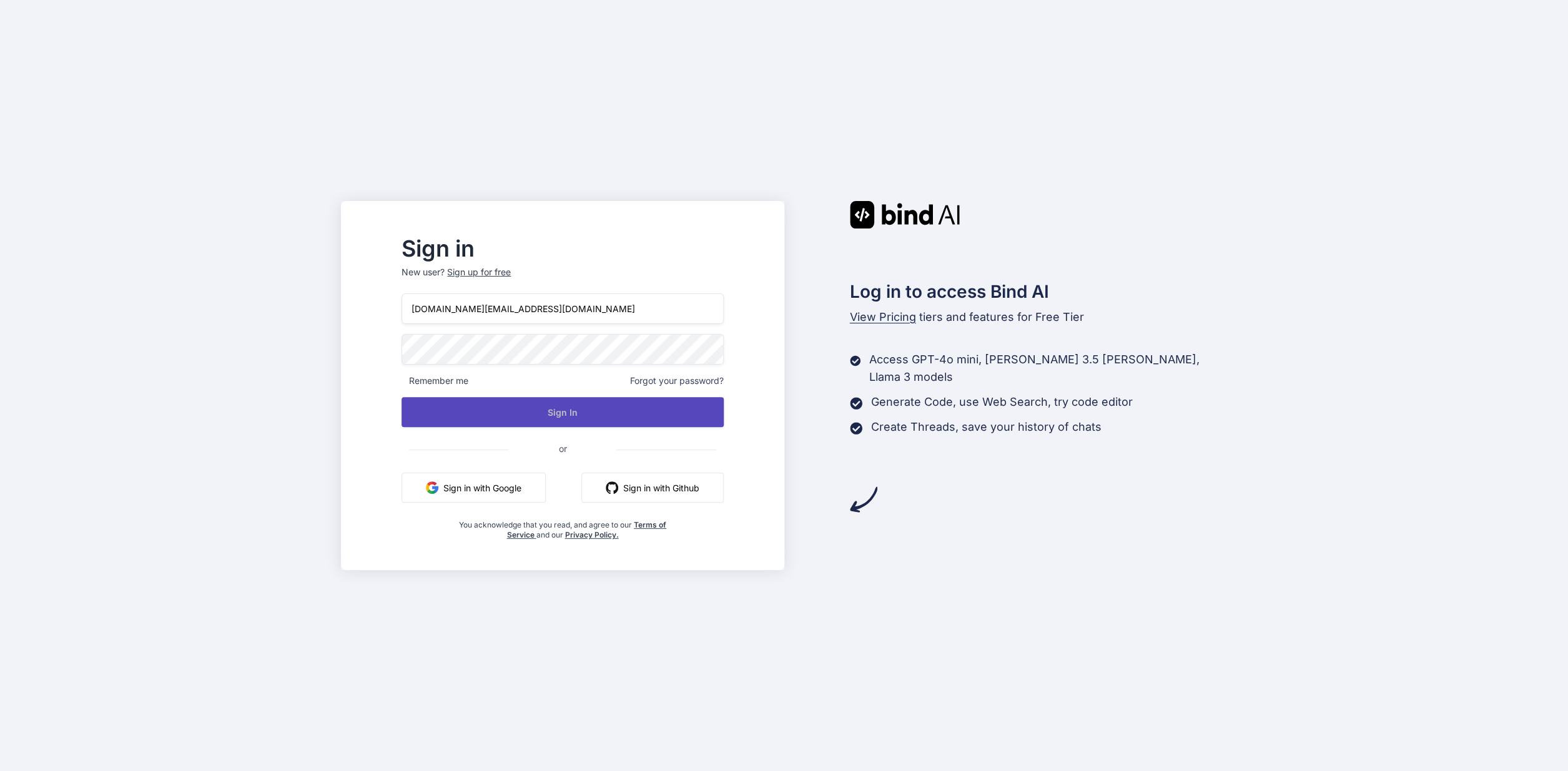
click at [534, 408] on button "Sign In" at bounding box center [562, 412] width 322 height 30
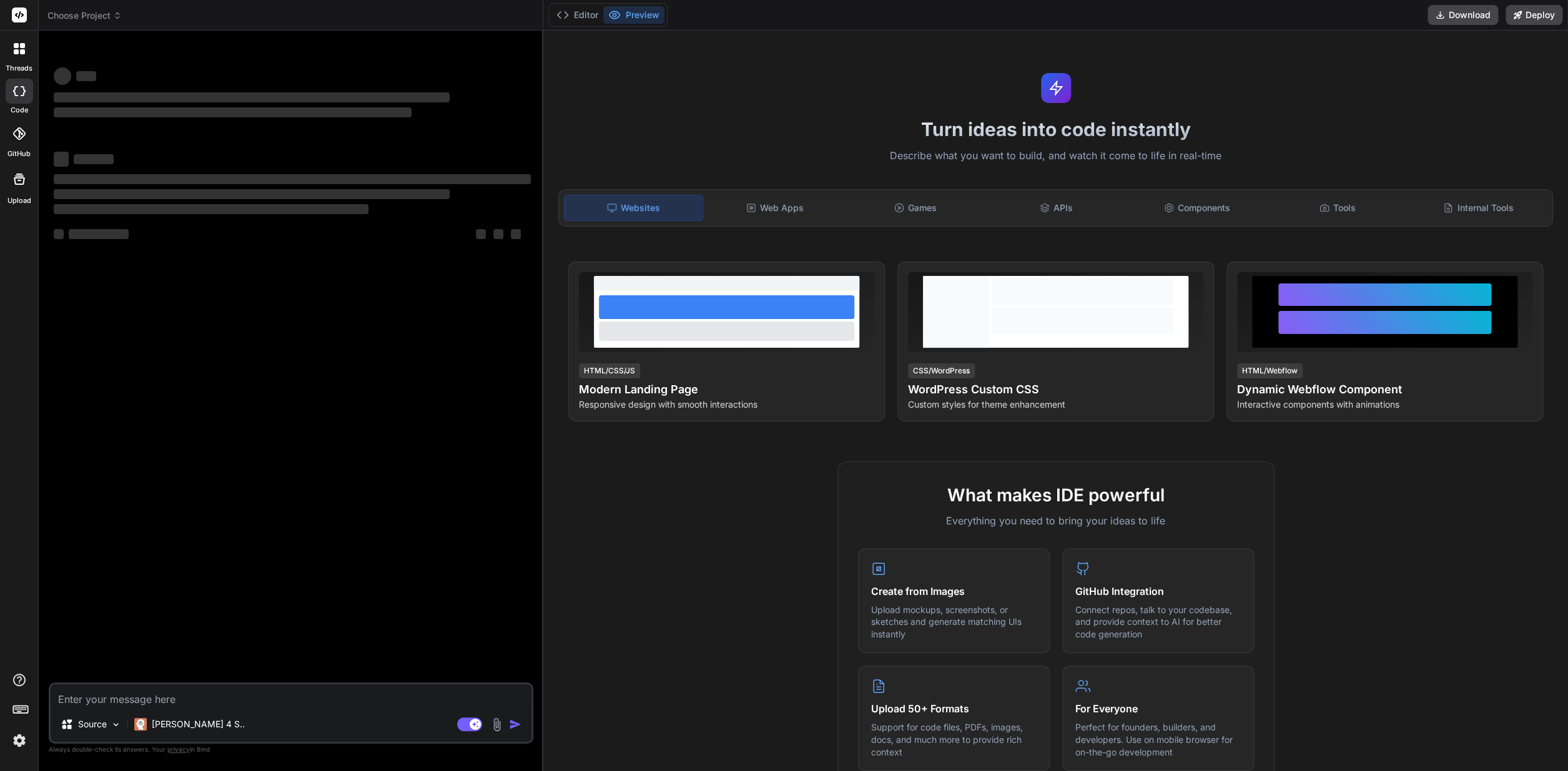
click at [20, 736] on img at bounding box center [19, 740] width 21 height 21
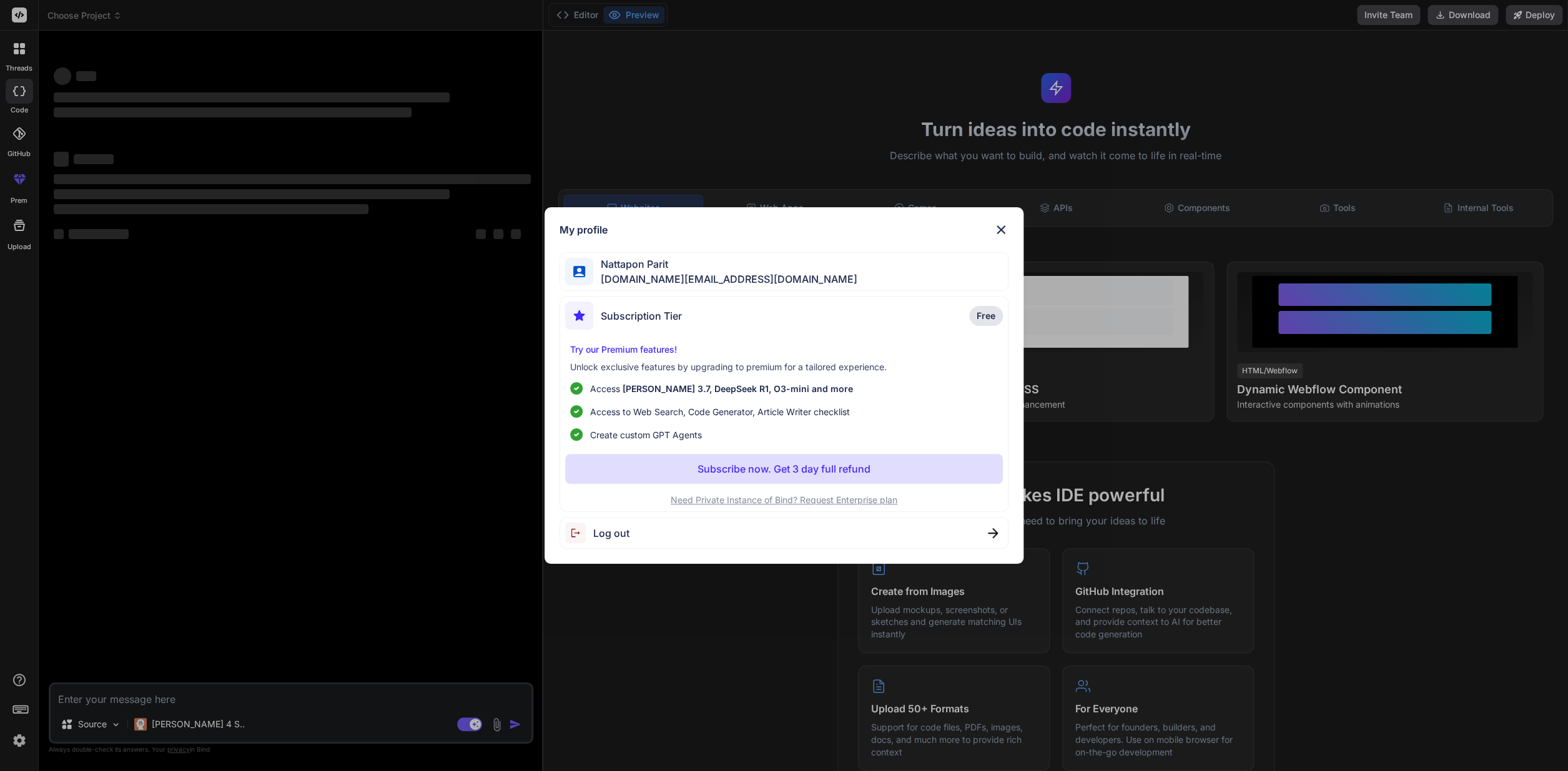
type textarea "x"
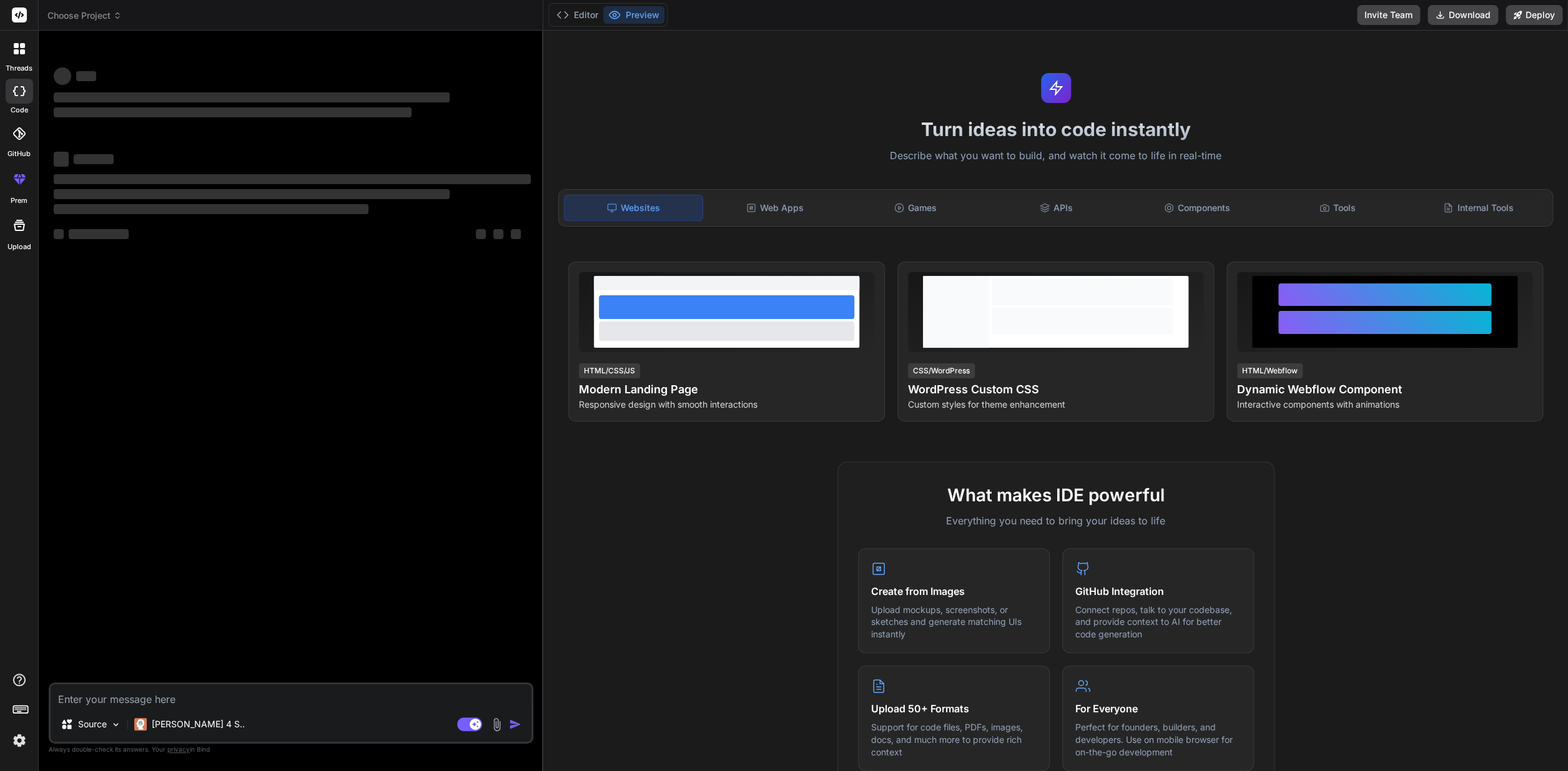
click at [16, 740] on img at bounding box center [19, 740] width 21 height 21
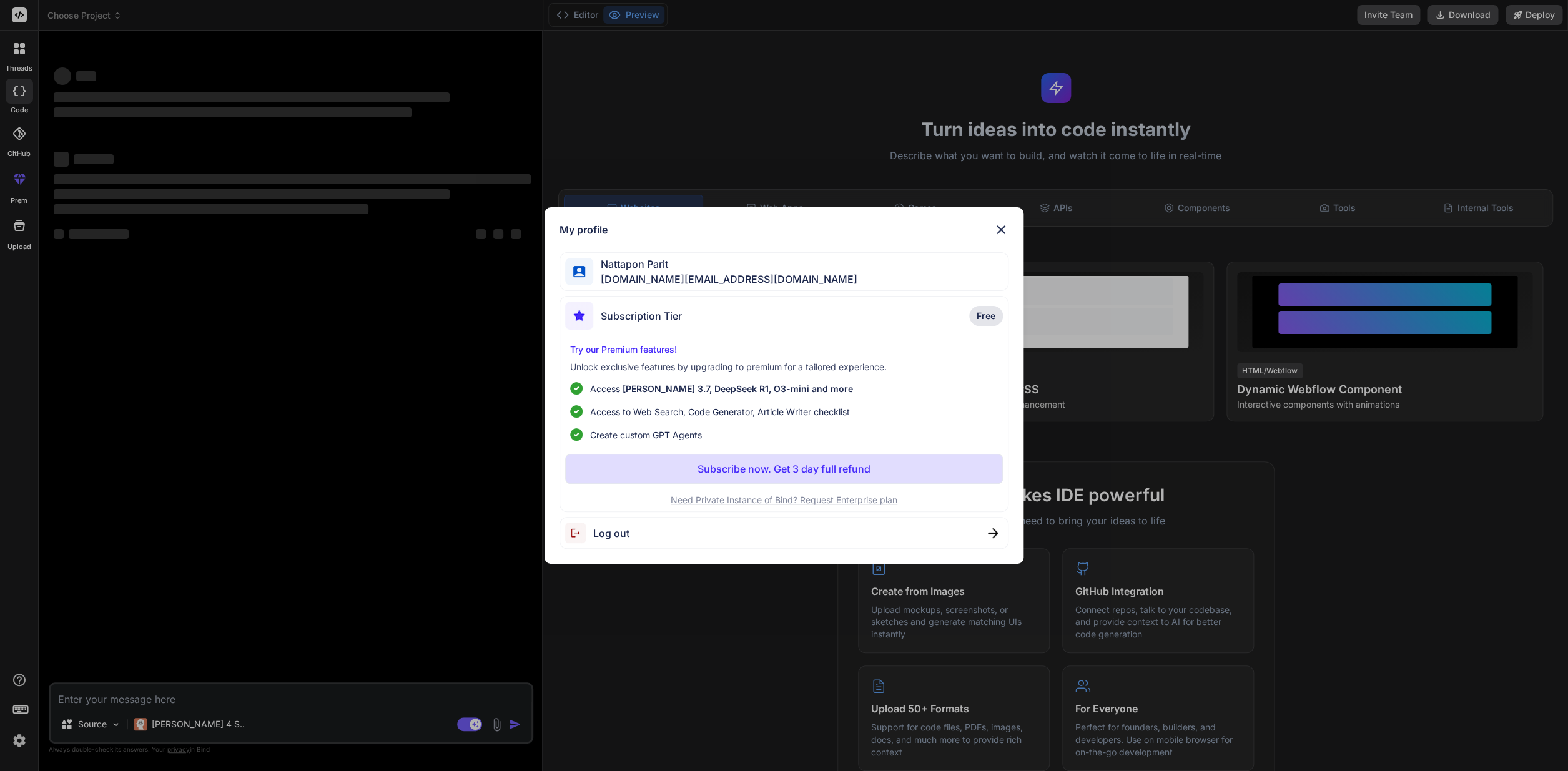
type textarea "x"
